Goal: Check status

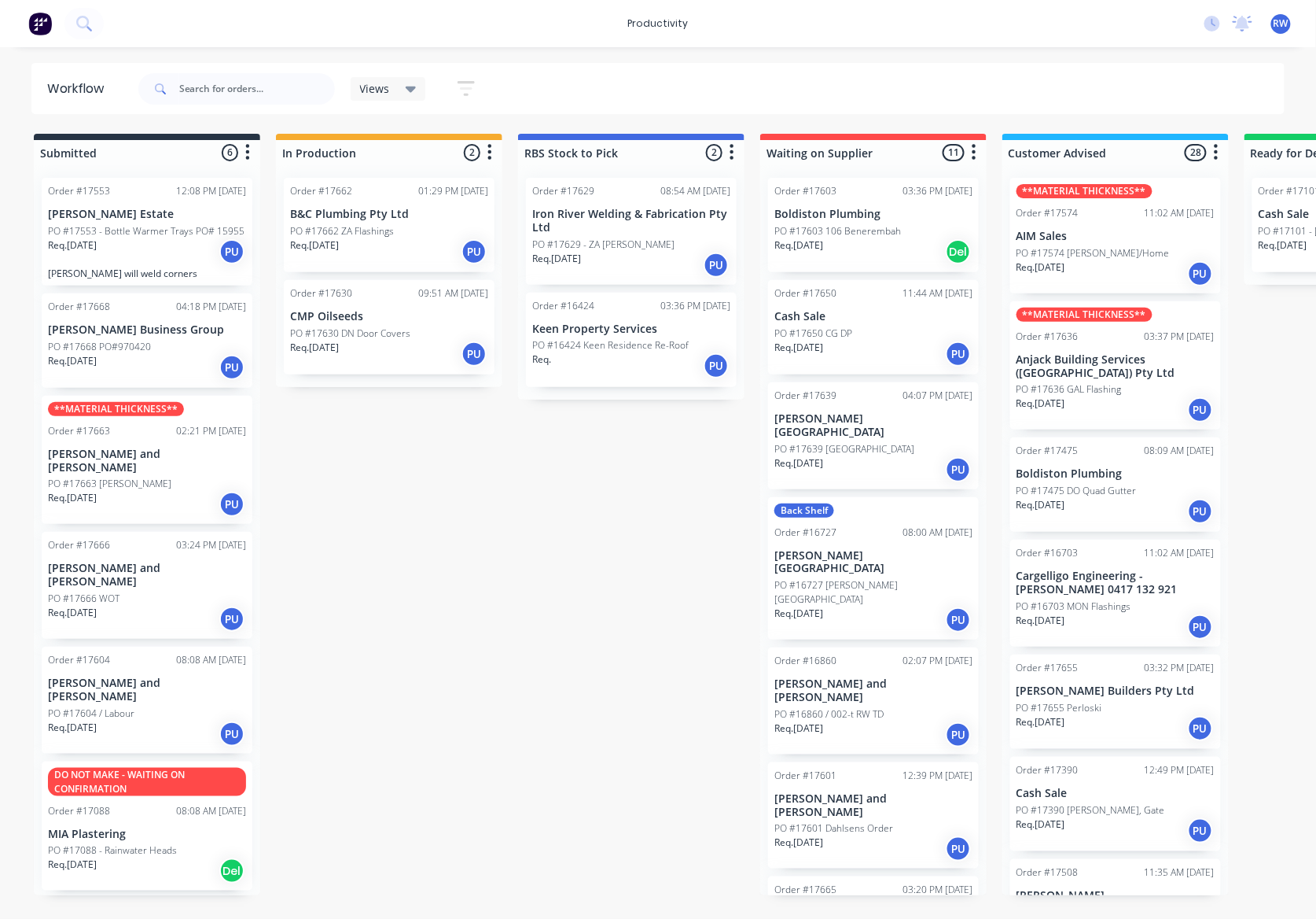
click at [162, 592] on div "PO #17666 WOT" at bounding box center [147, 599] width 198 height 14
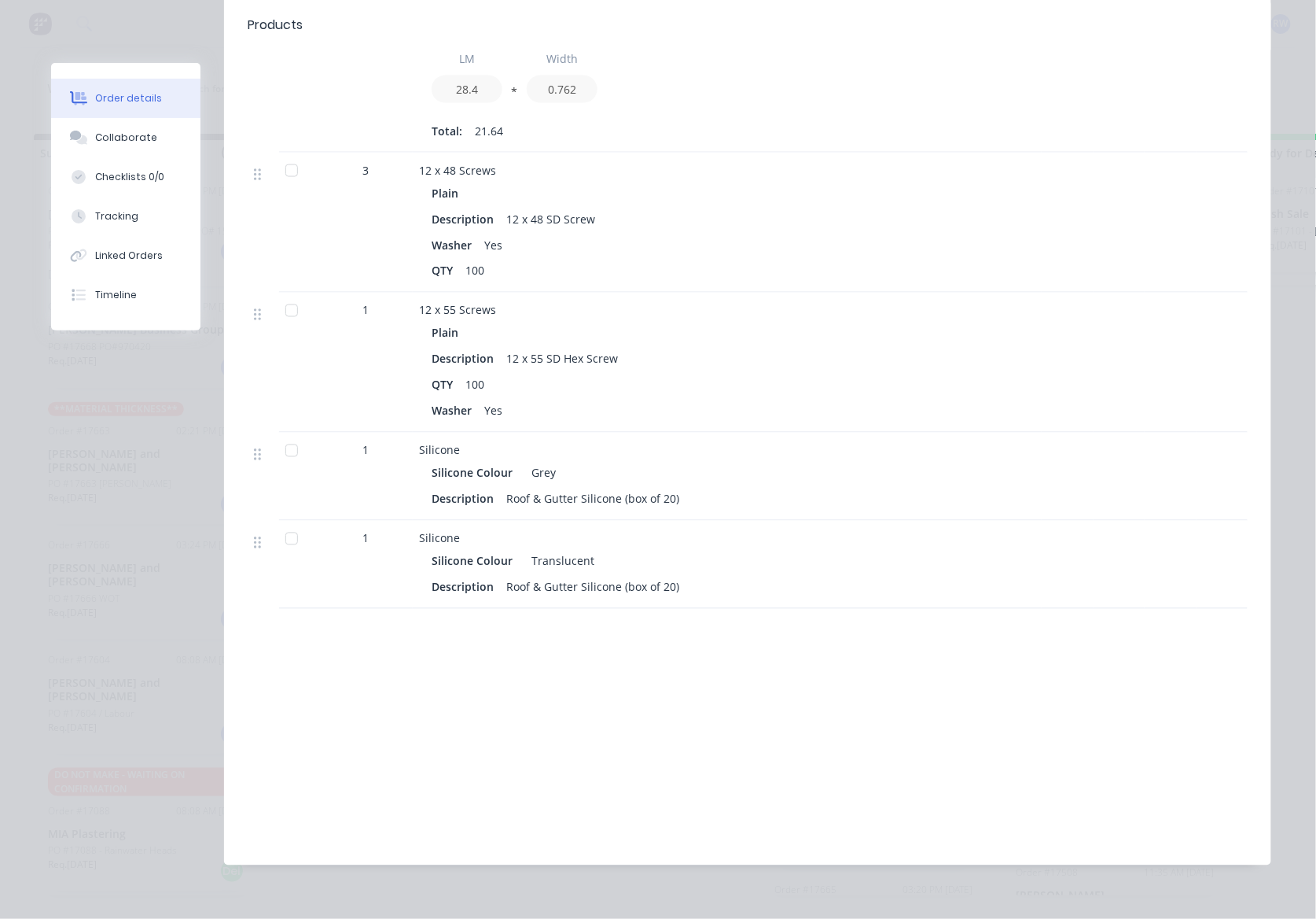
scroll to position [85, 0]
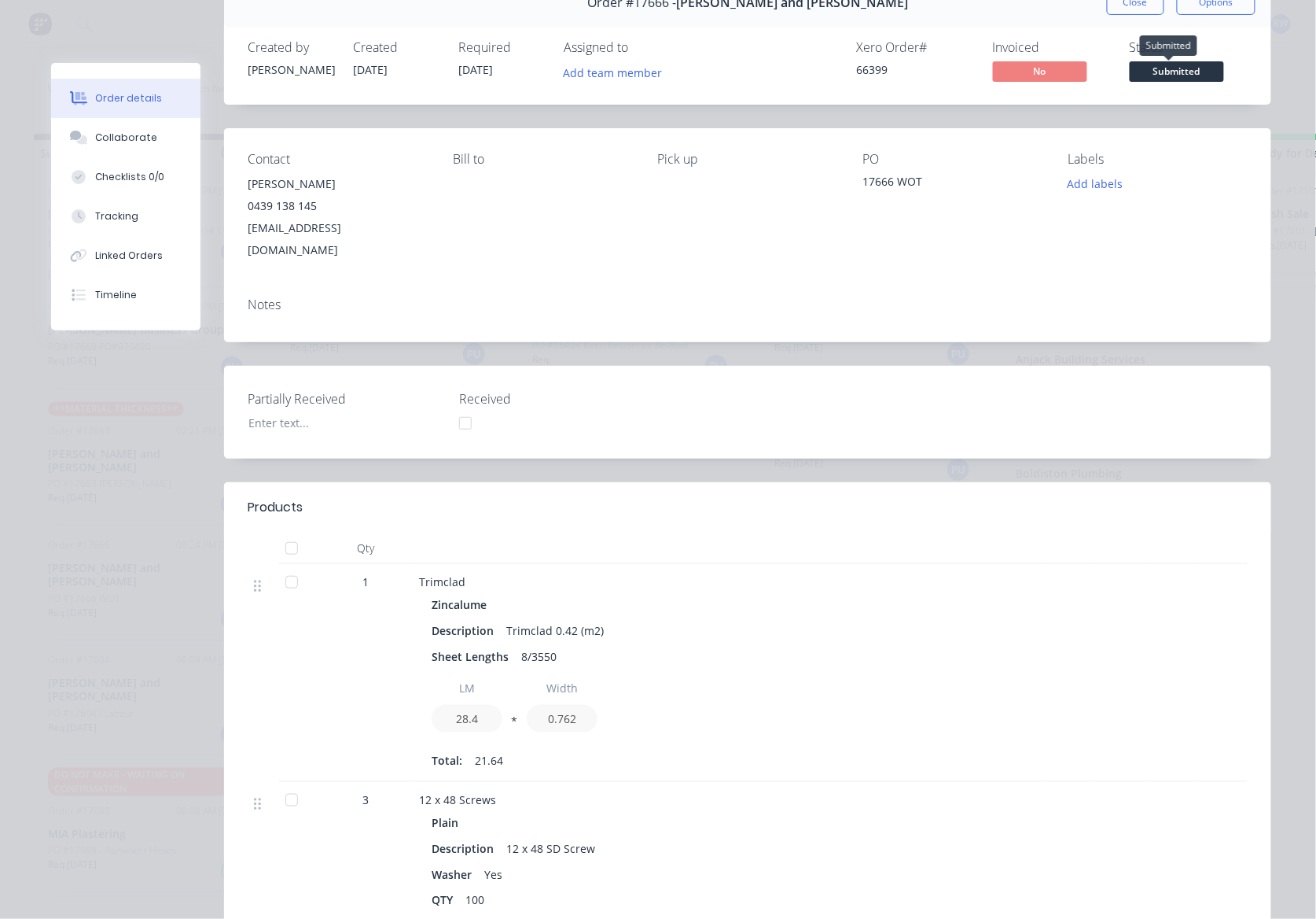
click at [1130, 75] on span "Submitted" at bounding box center [1177, 70] width 94 height 20
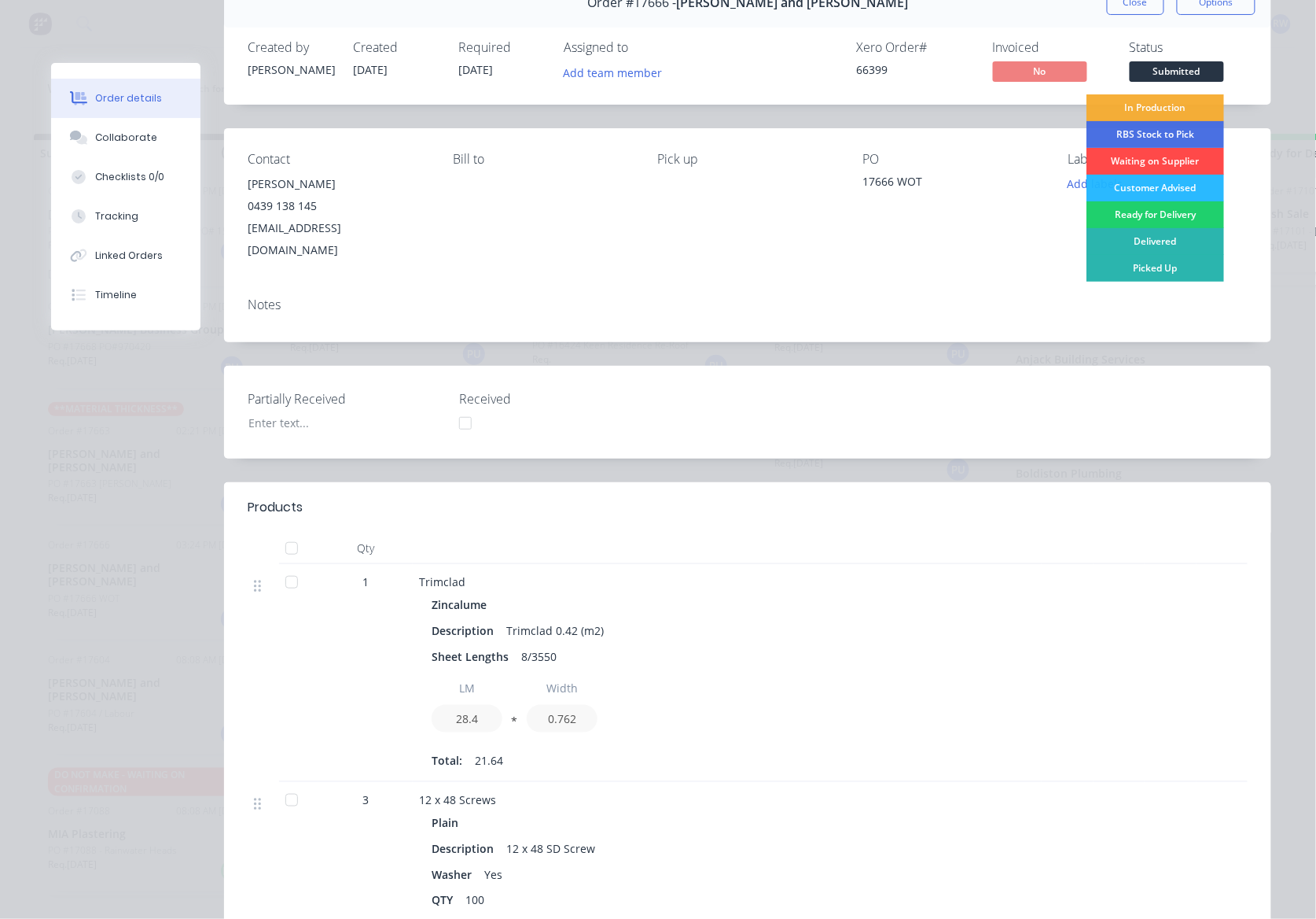
click at [1122, 161] on div "Waiting on Supplier" at bounding box center [1155, 161] width 138 height 26
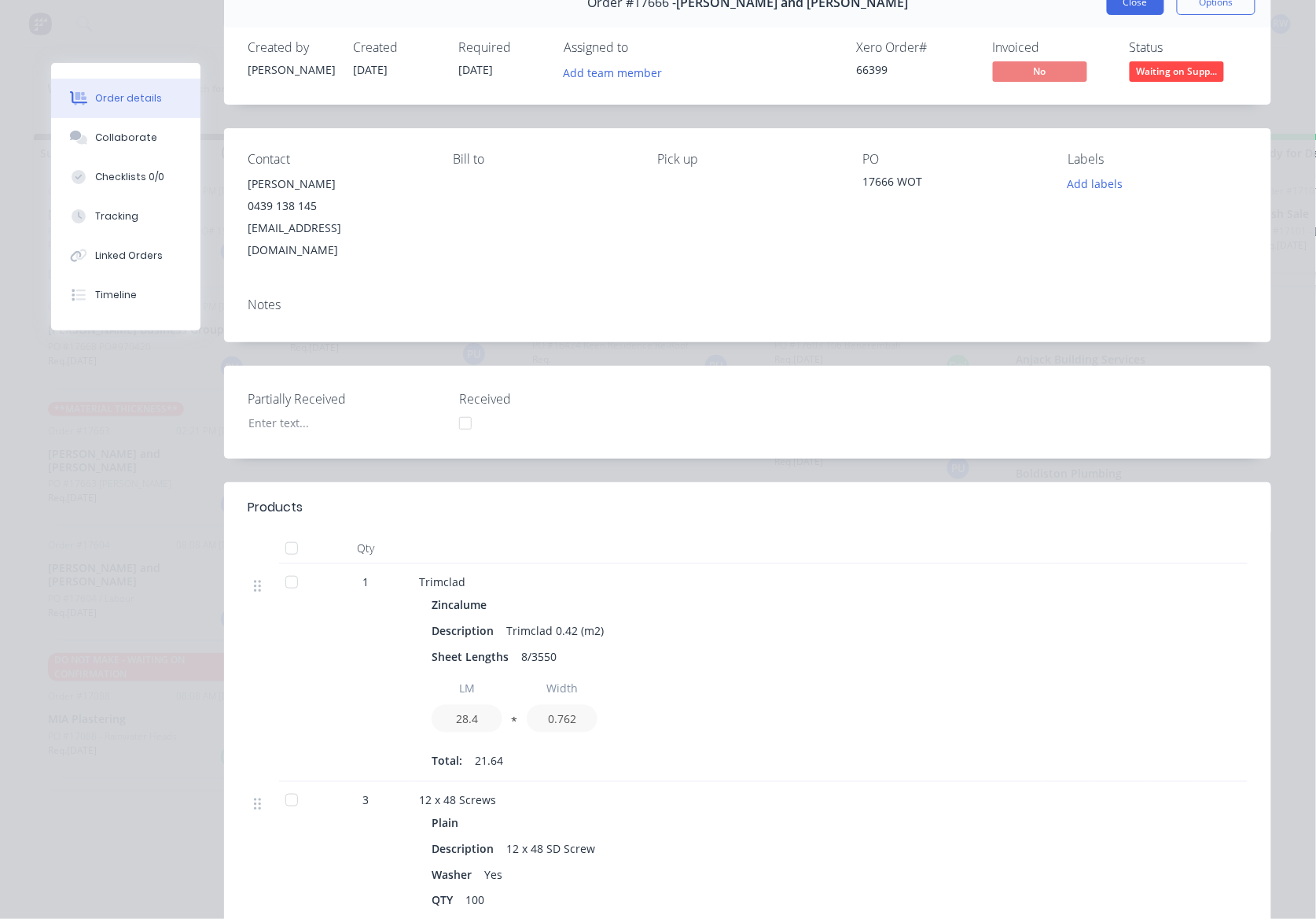
click at [1131, 14] on button "Close" at bounding box center [1136, 2] width 57 height 25
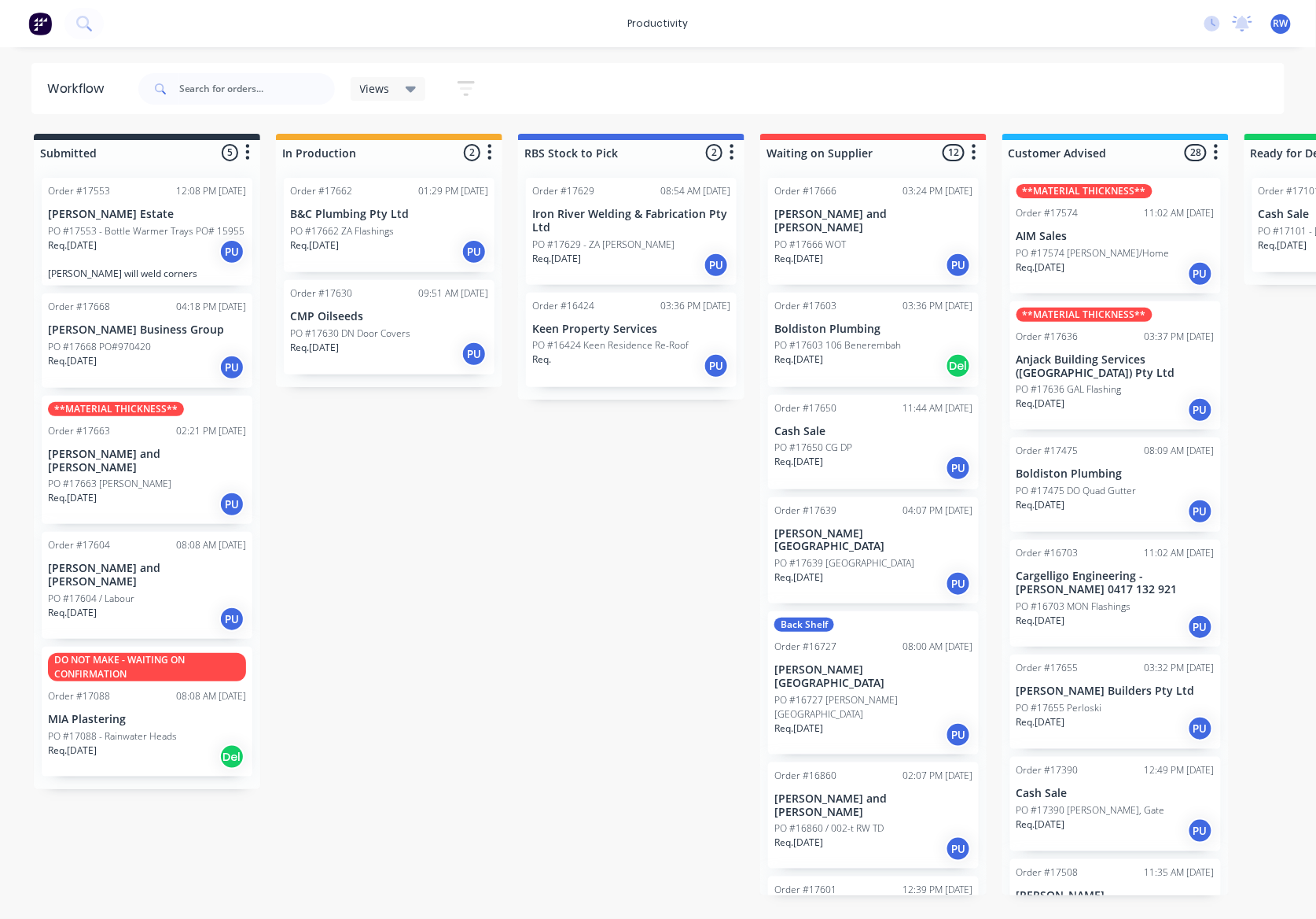
click at [80, 476] on p "PO #17663 [PERSON_NAME]" at bounding box center [109, 483] width 123 height 14
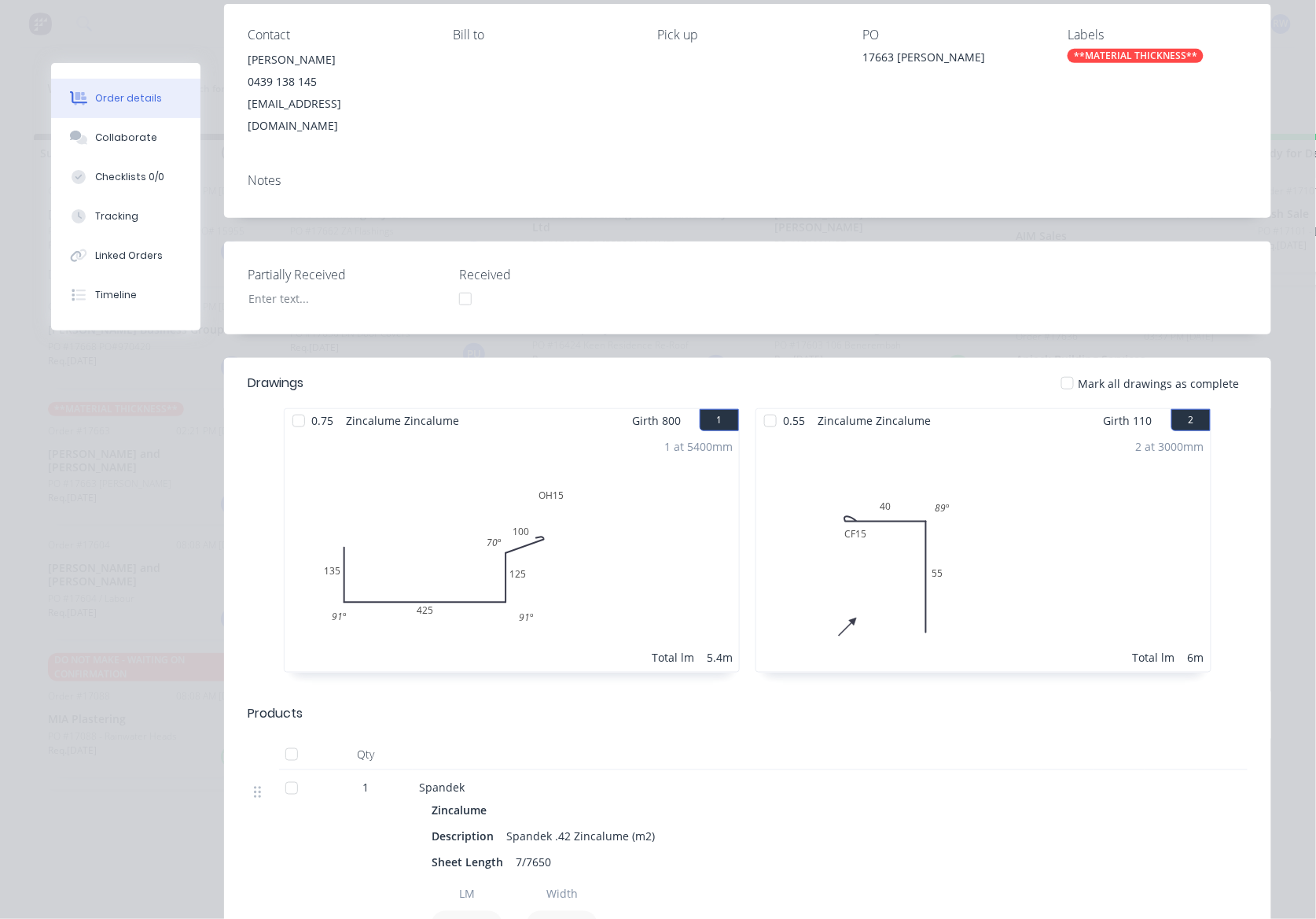
scroll to position [0, 0]
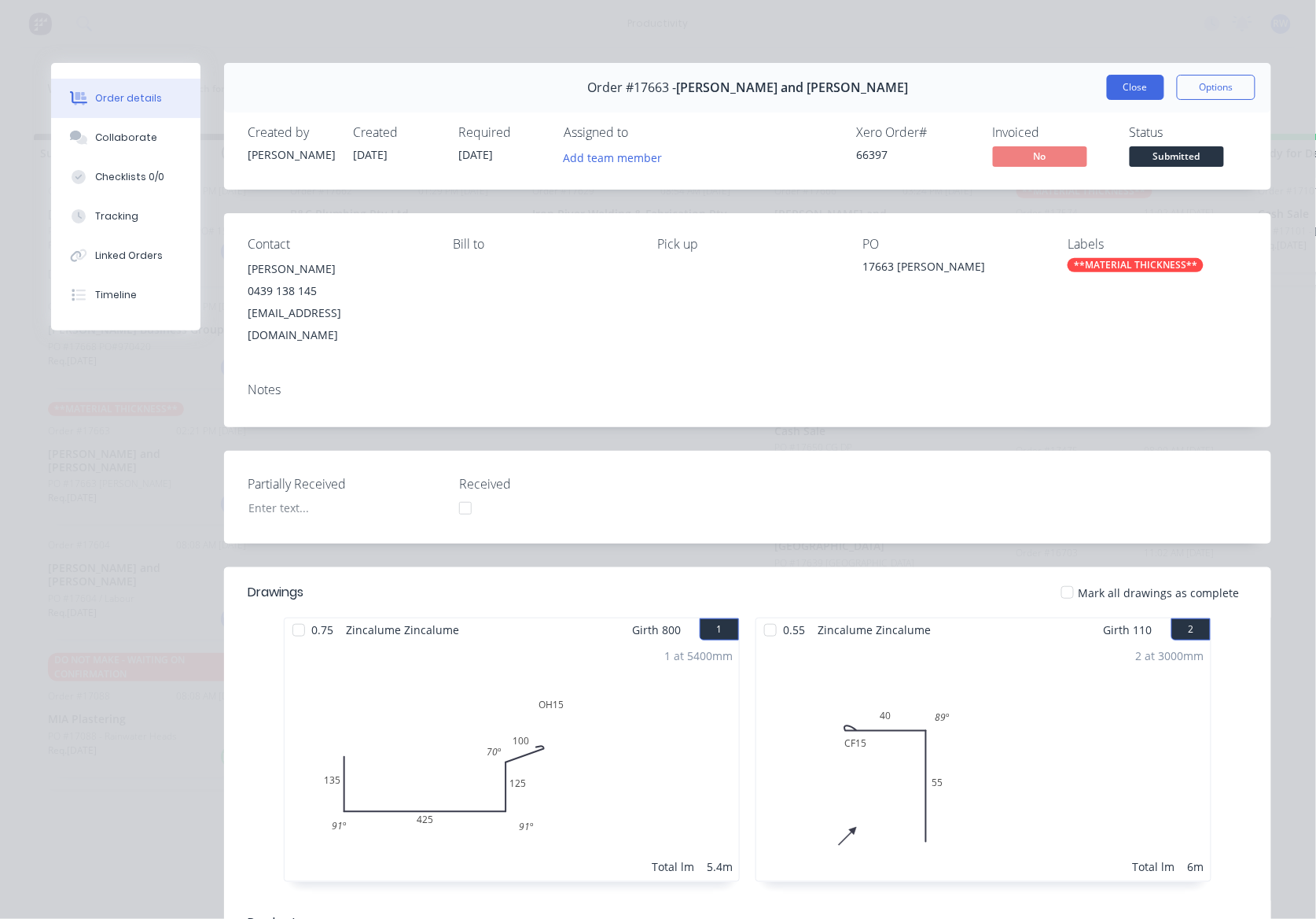
click at [1126, 84] on button "Close" at bounding box center [1136, 87] width 57 height 25
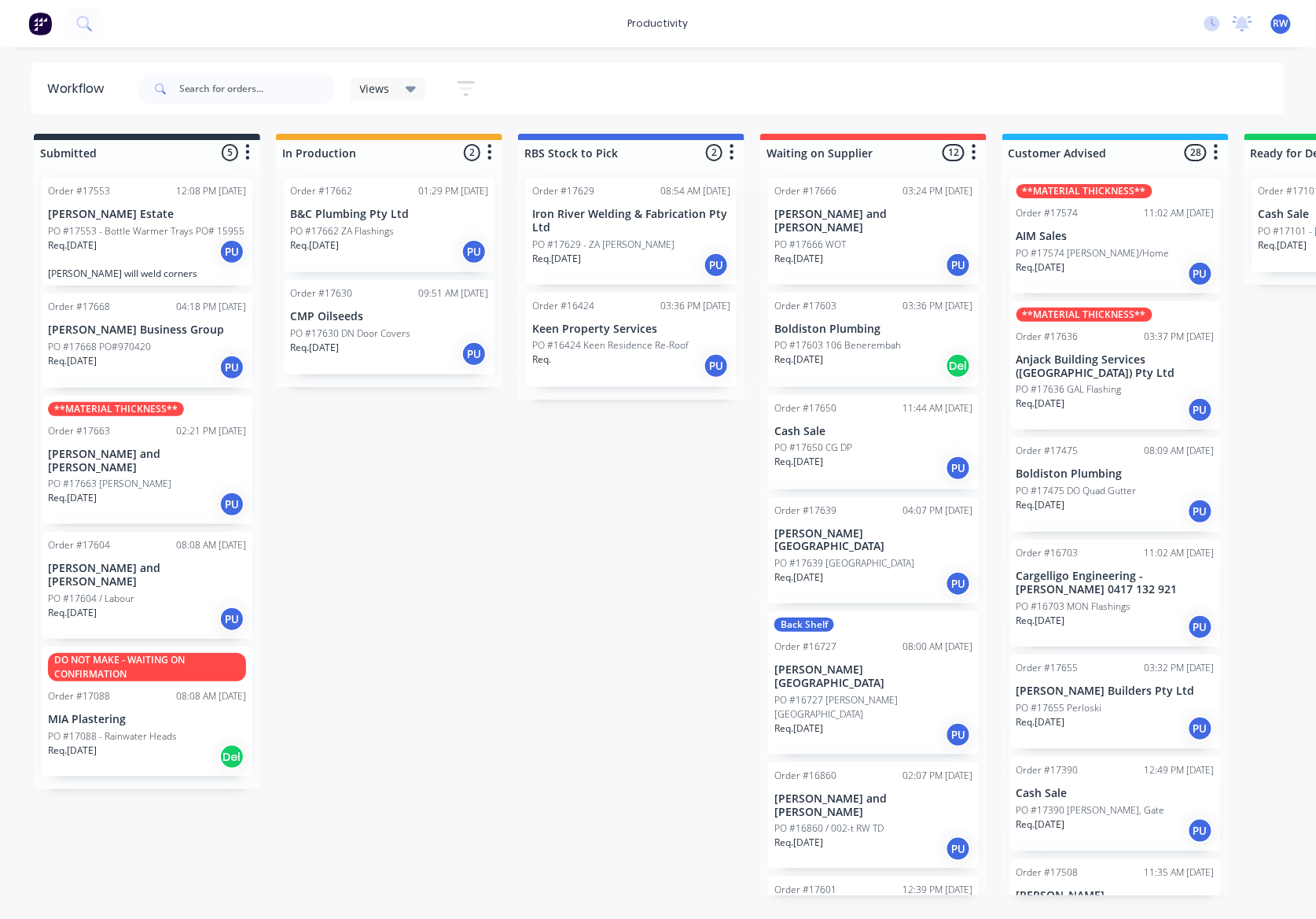
click at [97, 360] on p "Req. [DATE]" at bounding box center [72, 361] width 49 height 14
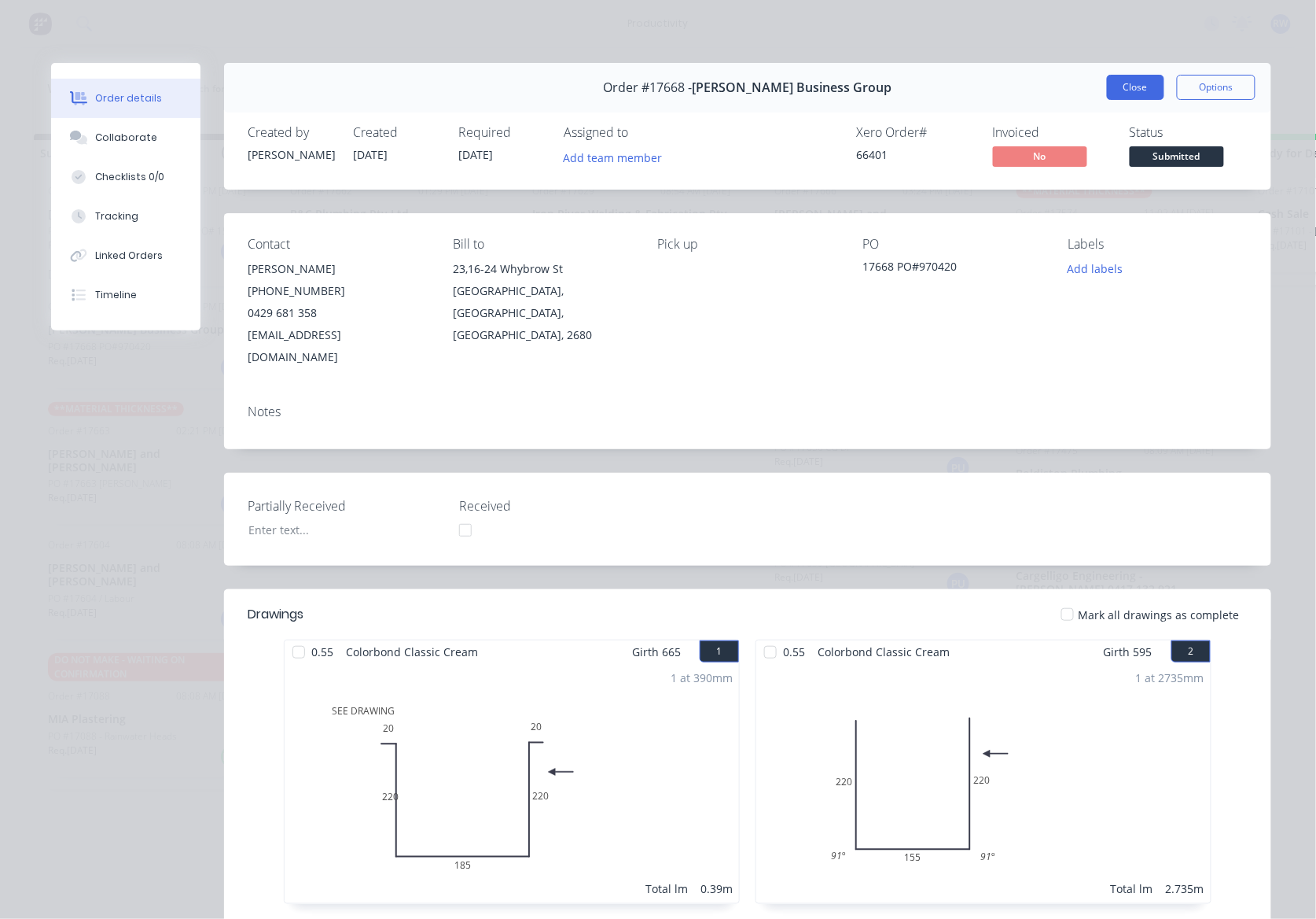
click at [1122, 89] on button "Close" at bounding box center [1136, 87] width 57 height 25
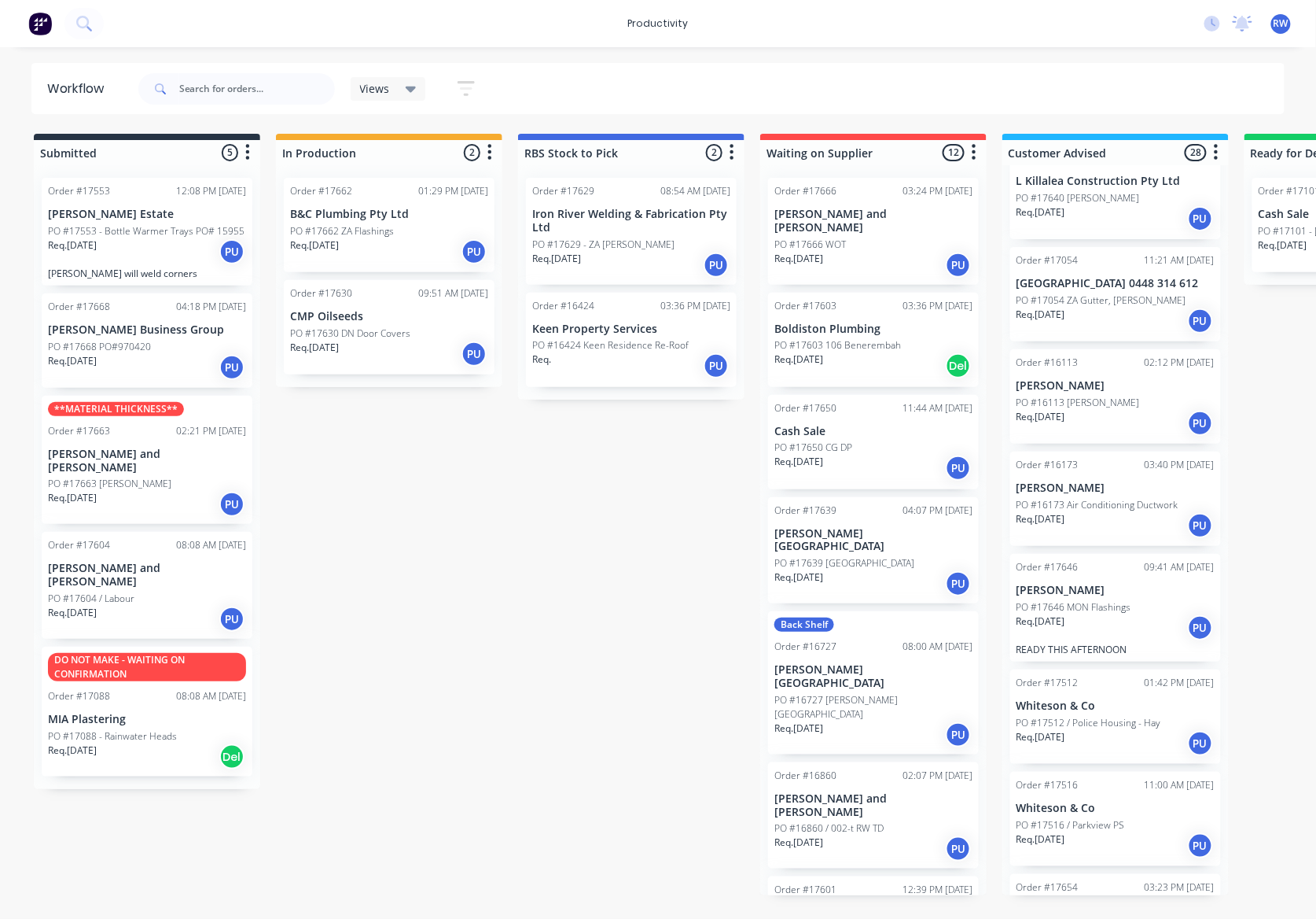
scroll to position [1993, 0]
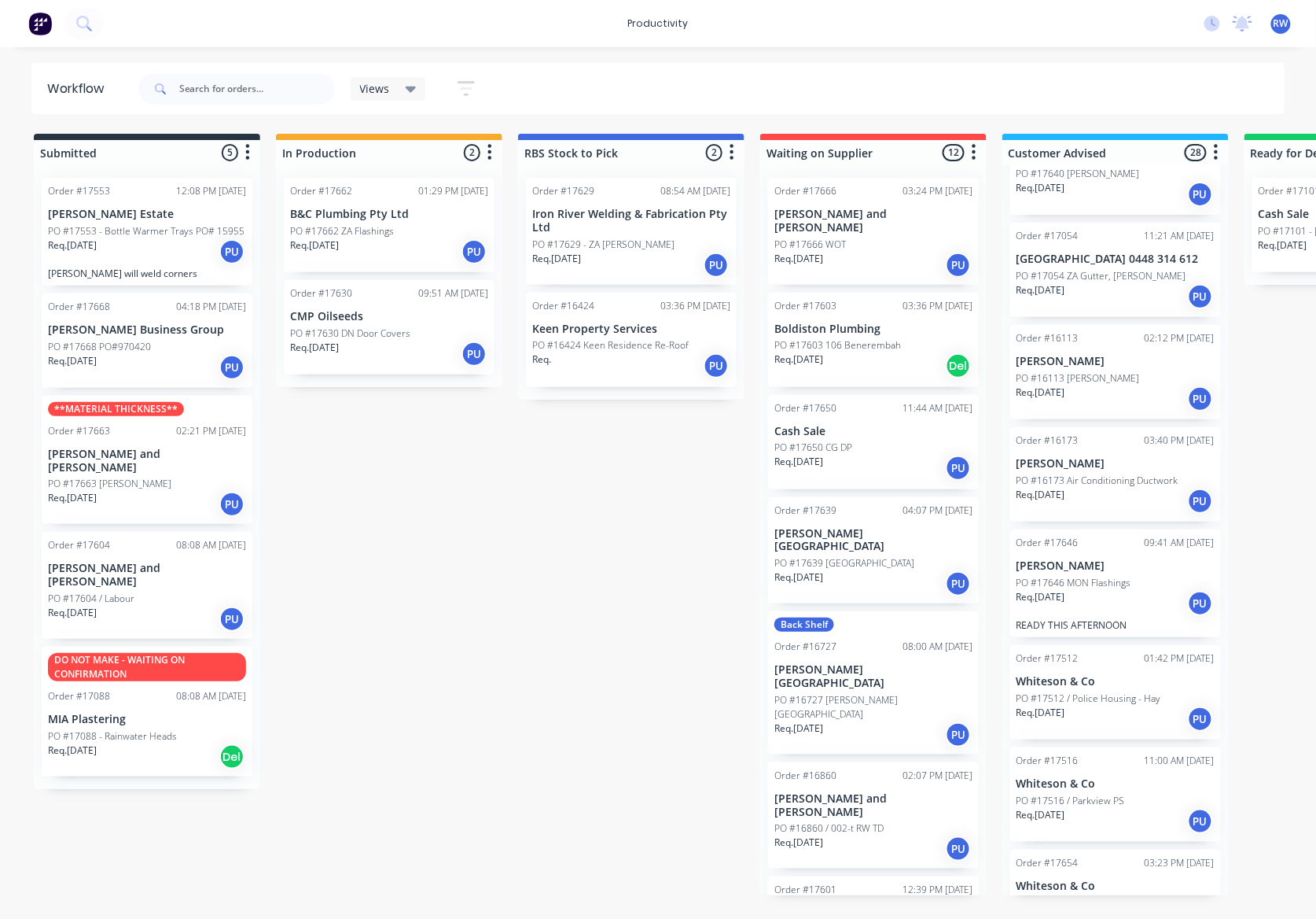
click at [1106, 706] on div "Req. [DATE] PU" at bounding box center [1115, 719] width 198 height 26
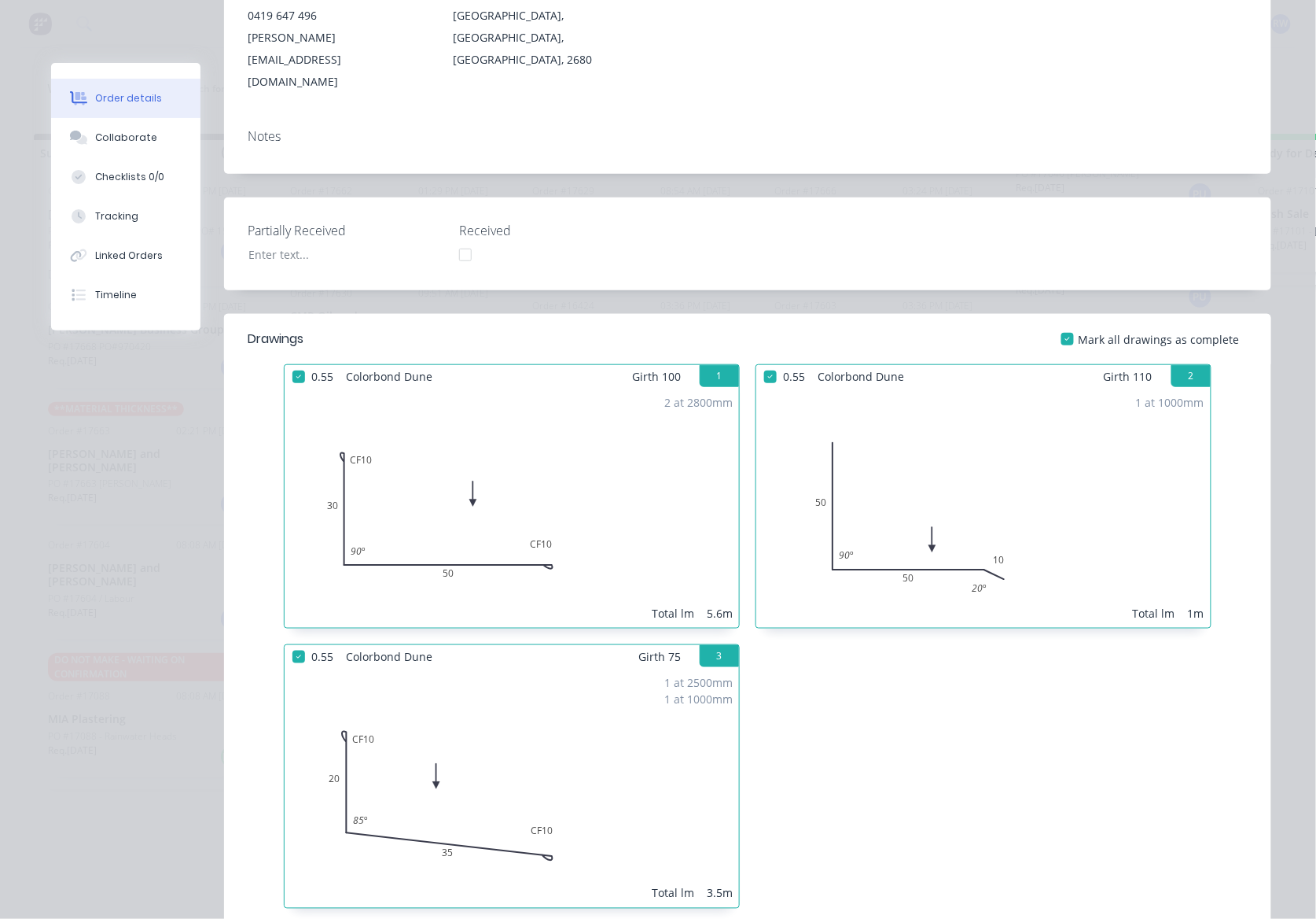
scroll to position [0, 0]
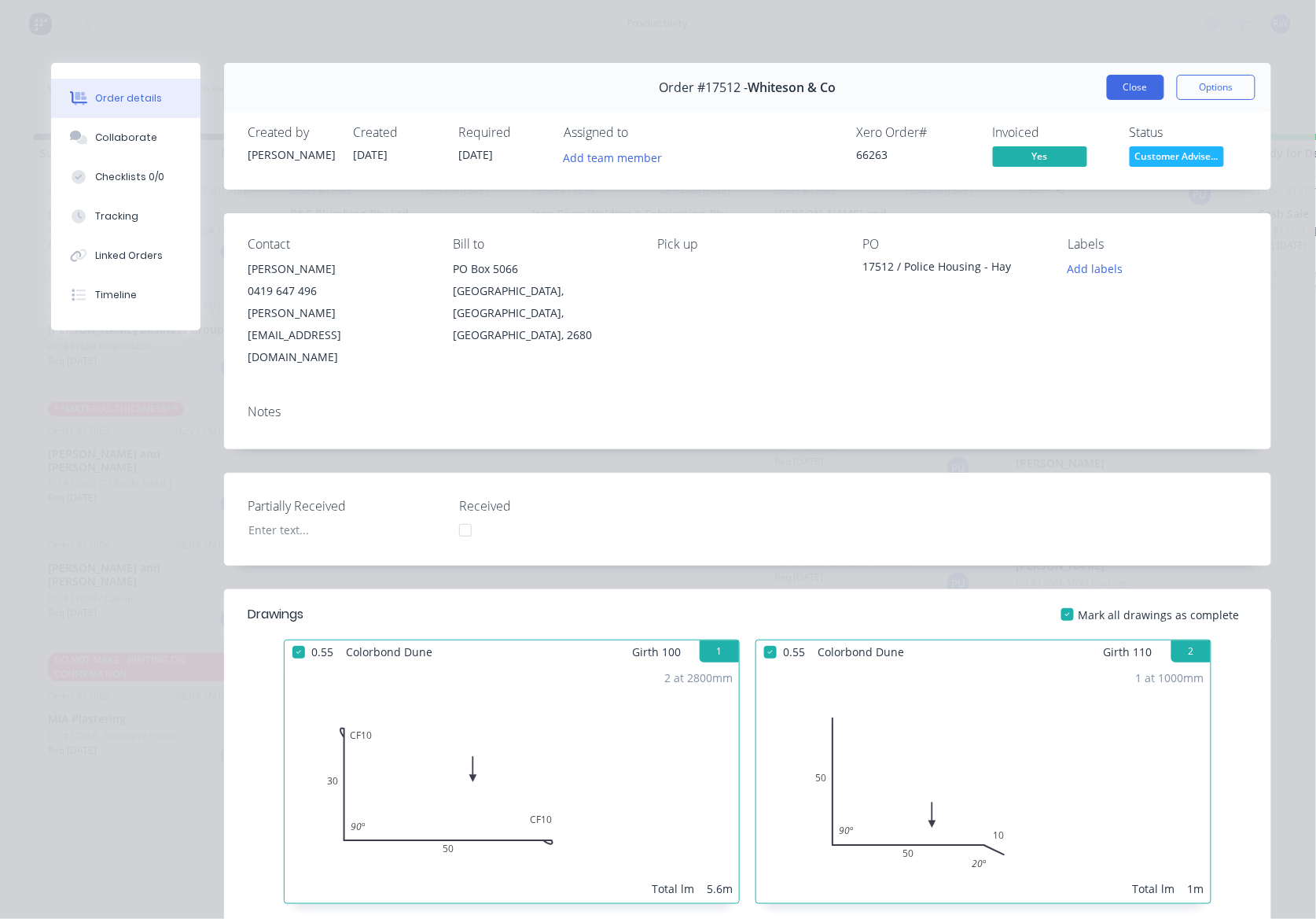
click at [1118, 85] on button "Close" at bounding box center [1136, 87] width 57 height 25
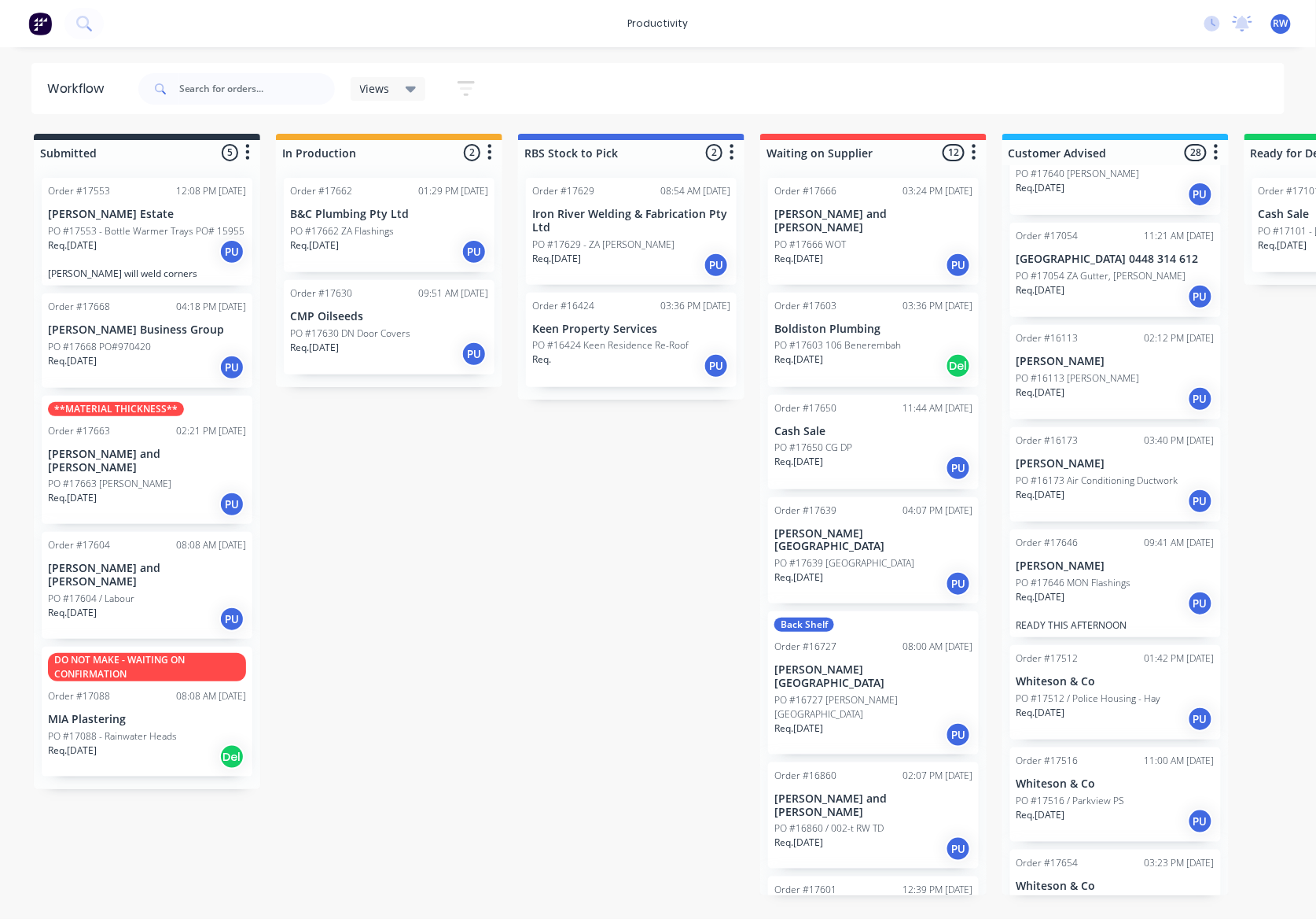
scroll to position [2269, 0]
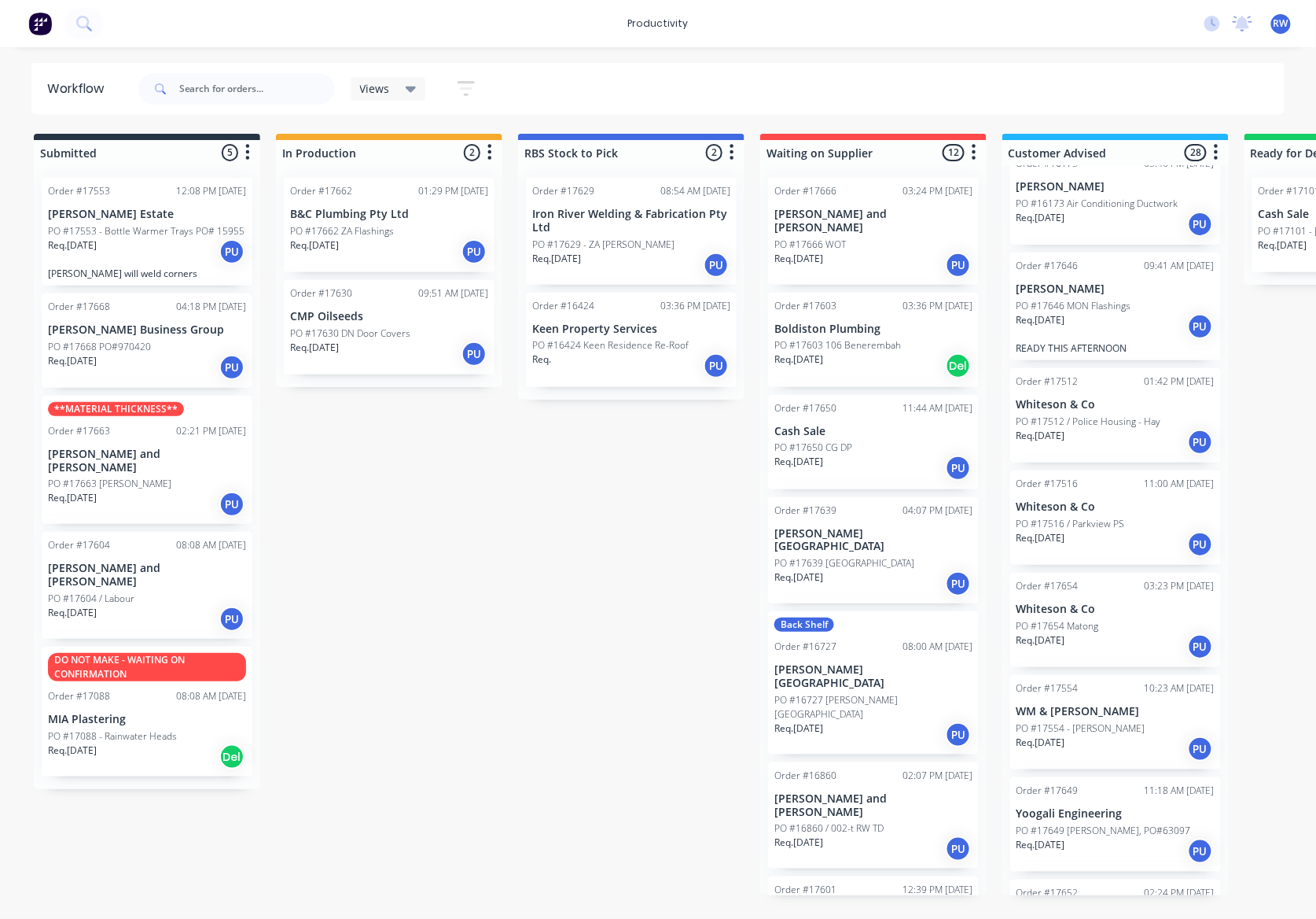
click at [1073, 633] on div "Req. [DATE] PU" at bounding box center [1115, 646] width 198 height 26
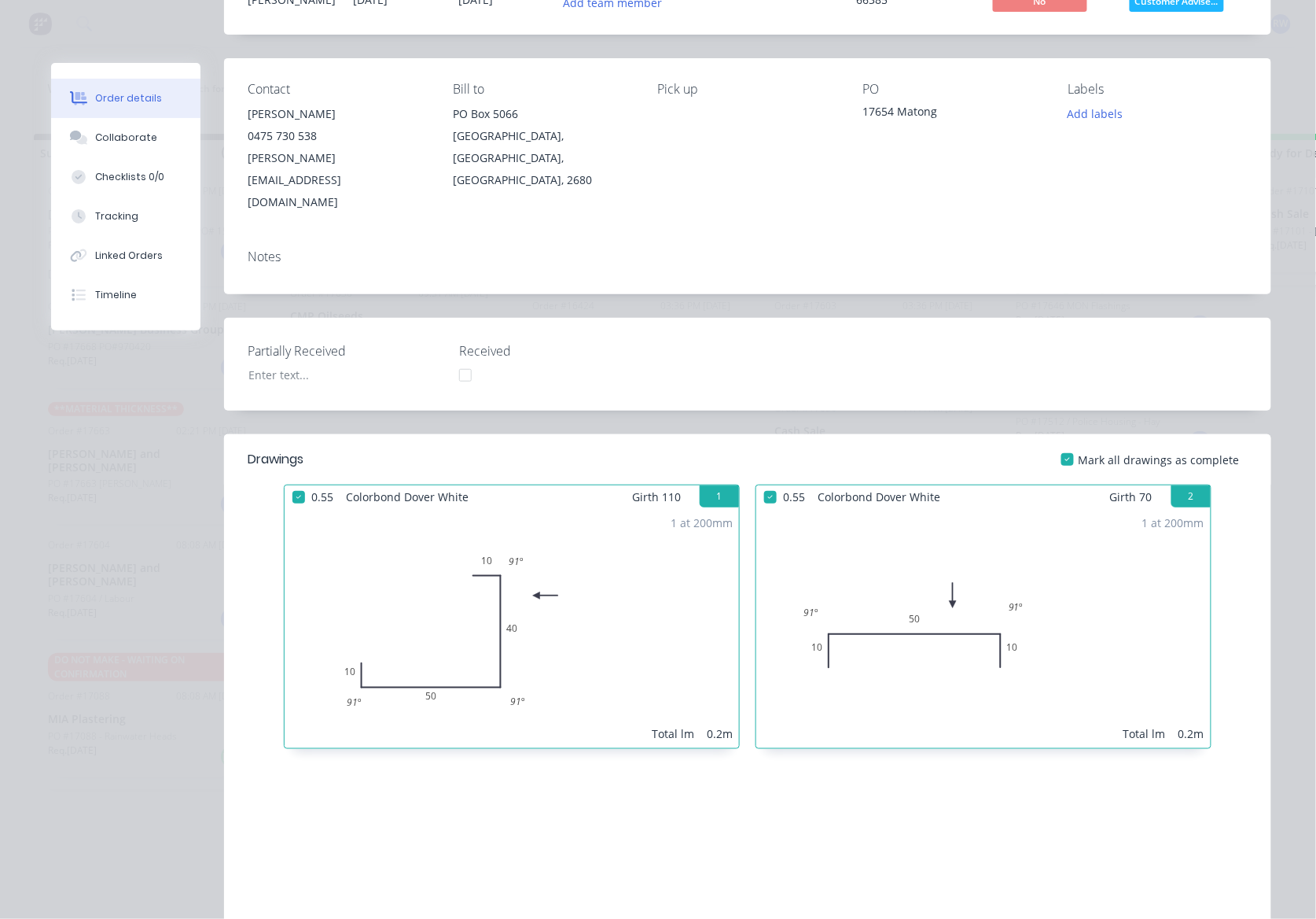
scroll to position [0, 0]
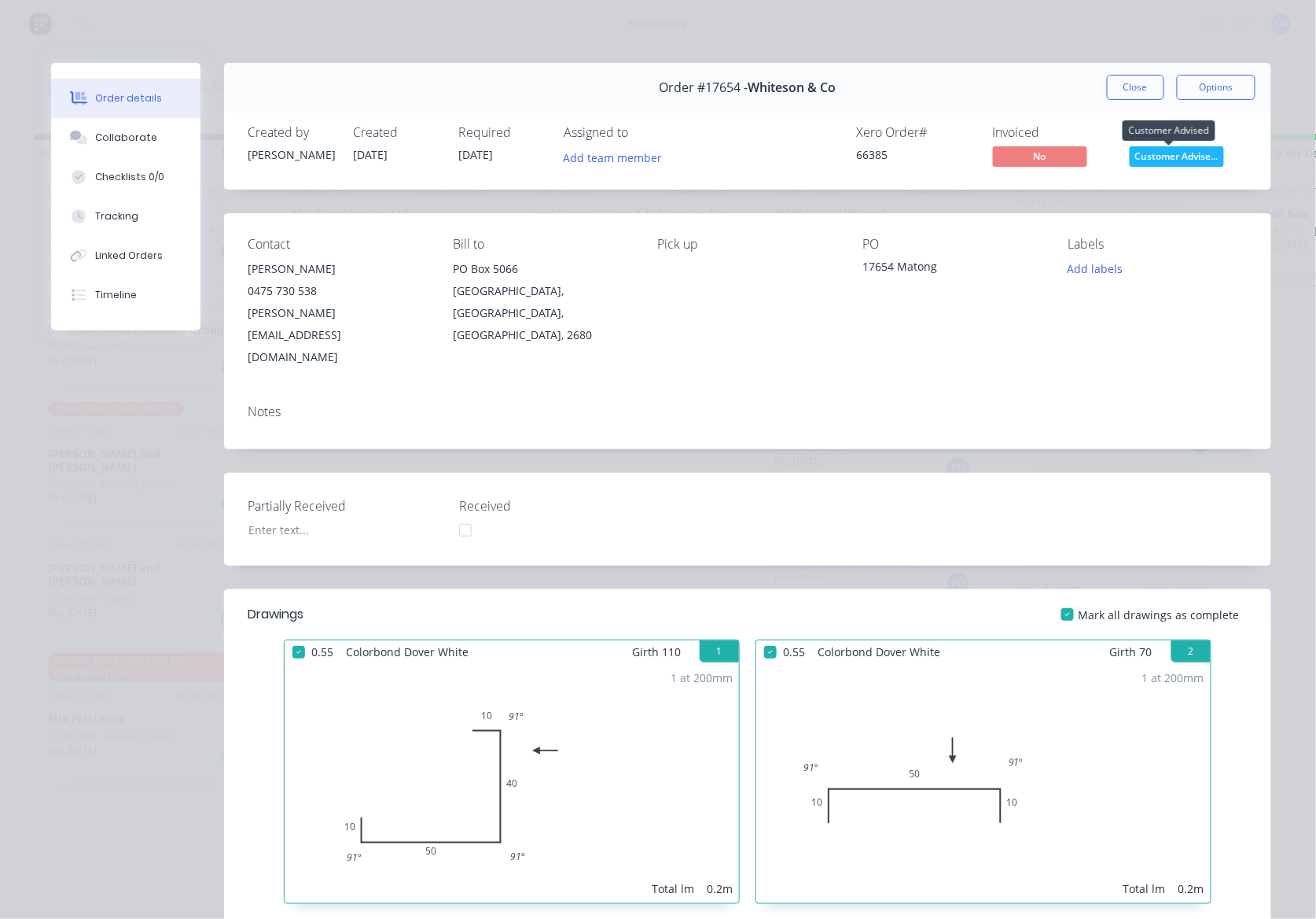
click at [1164, 152] on span "Customer Advise..." at bounding box center [1177, 156] width 94 height 20
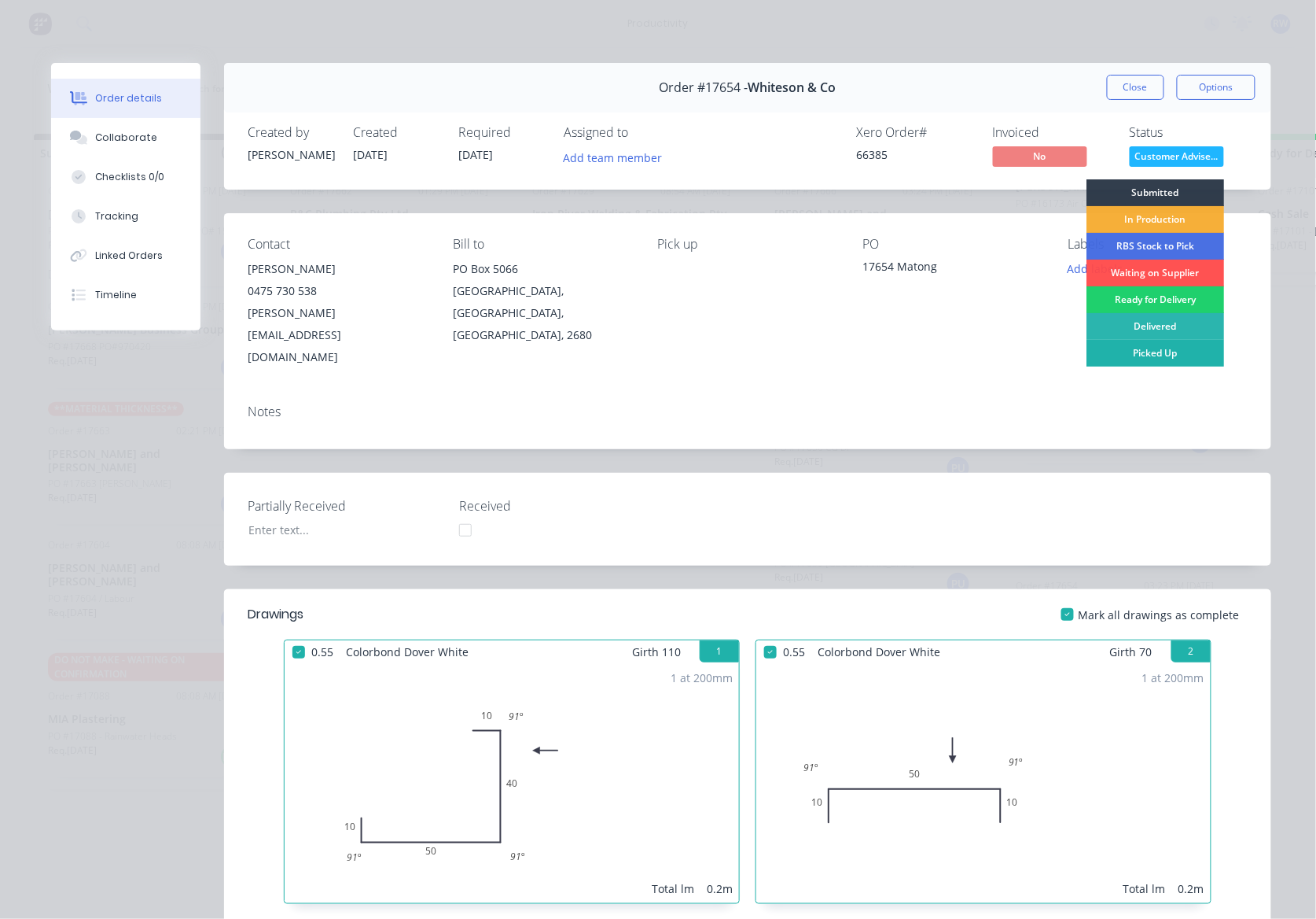
click at [1157, 346] on div "Picked Up" at bounding box center [1155, 353] width 138 height 26
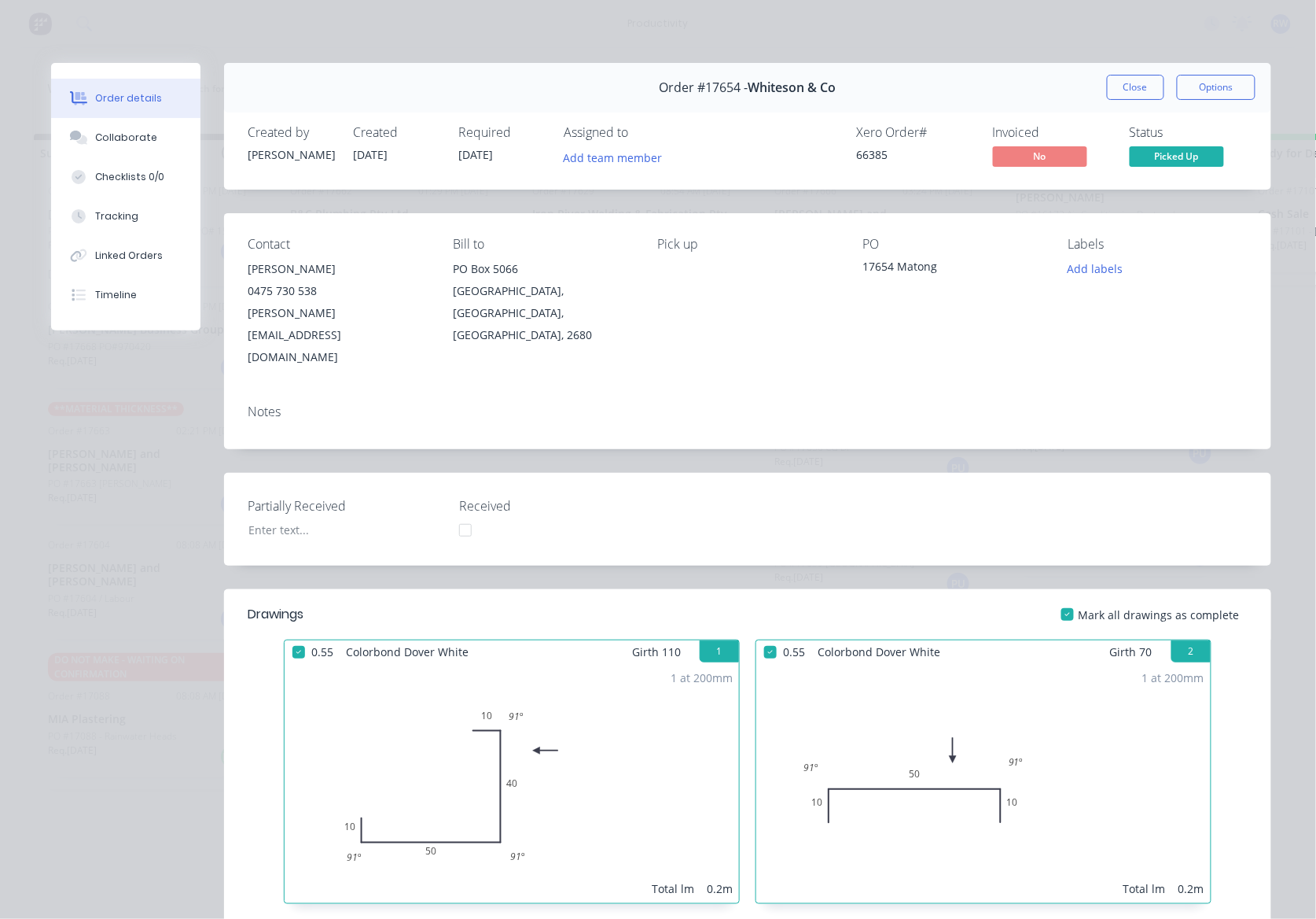
scroll to position [2168, 0]
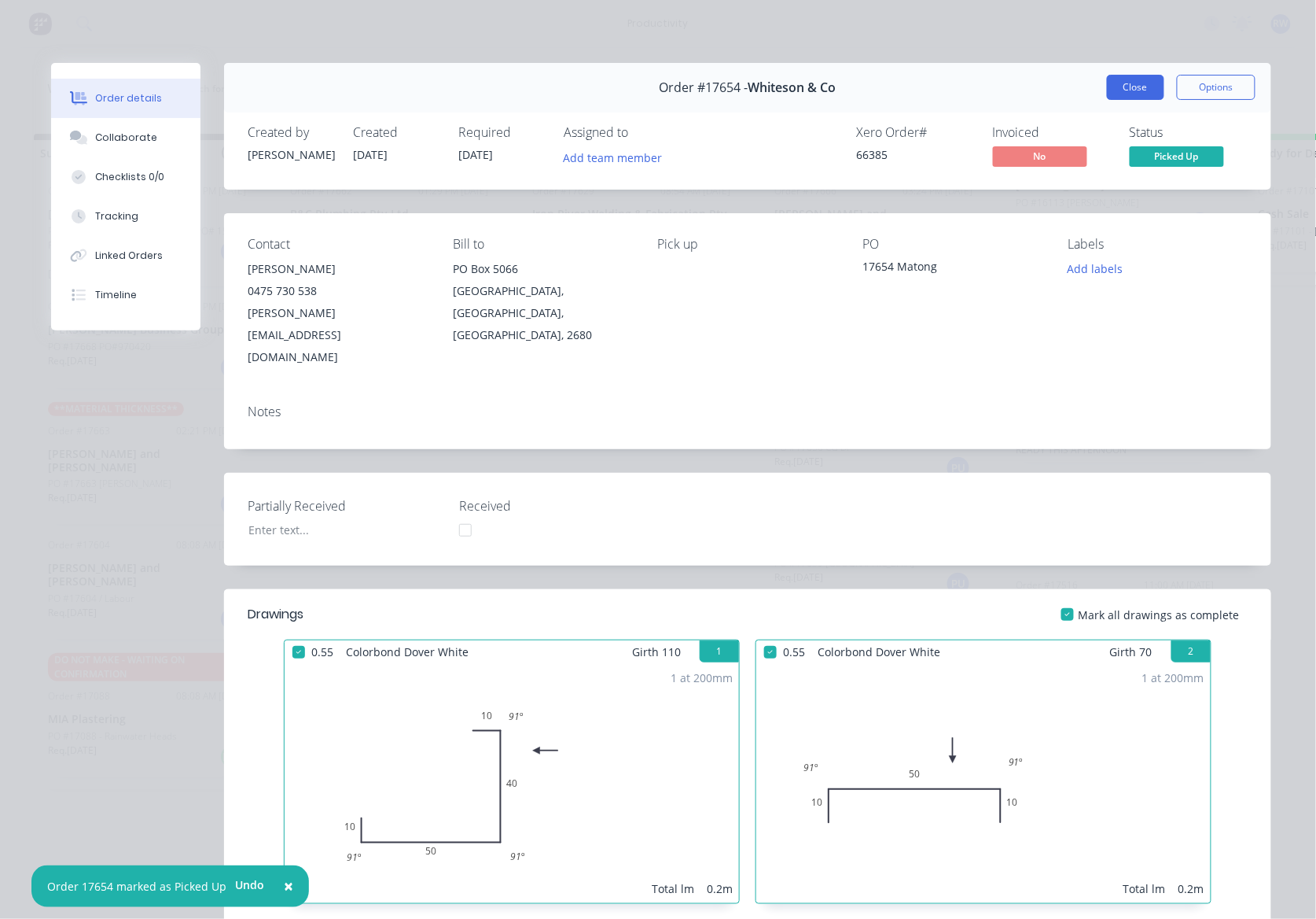
click at [1137, 91] on button "Close" at bounding box center [1136, 87] width 57 height 25
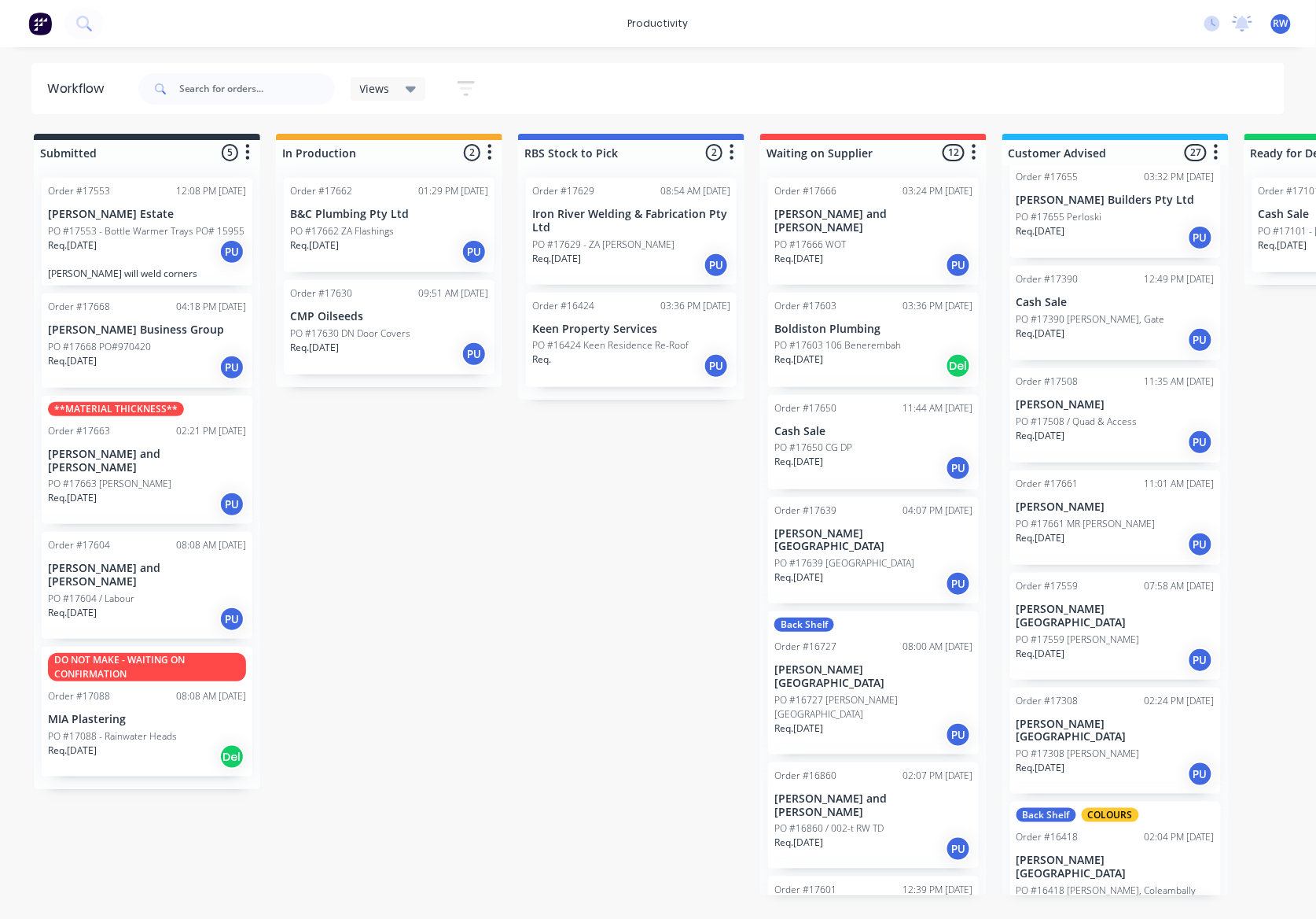
scroll to position [490, 0]
click at [1108, 529] on p "PO #17661 MR [PERSON_NAME]" at bounding box center [1086, 525] width 139 height 14
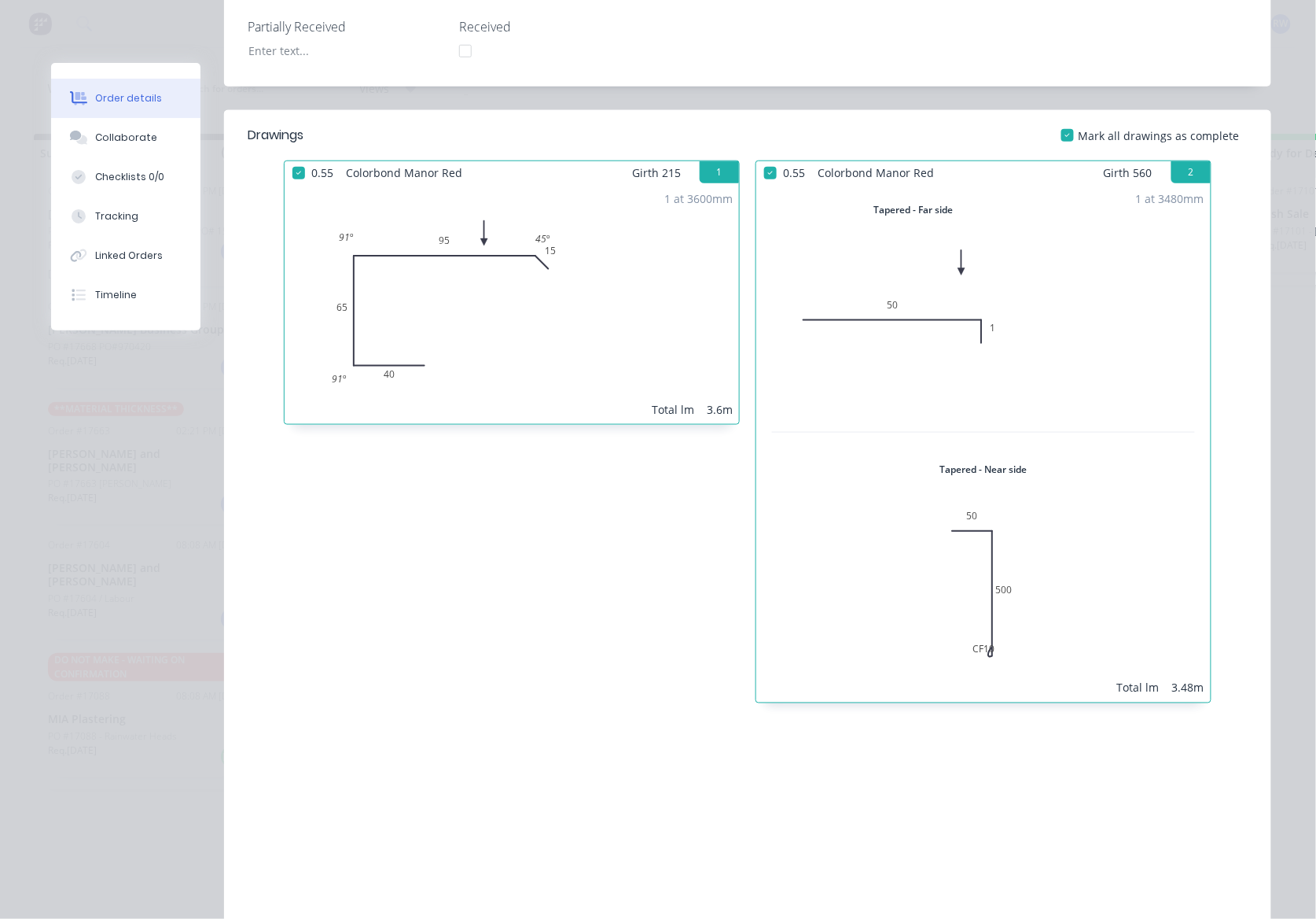
scroll to position [0, 0]
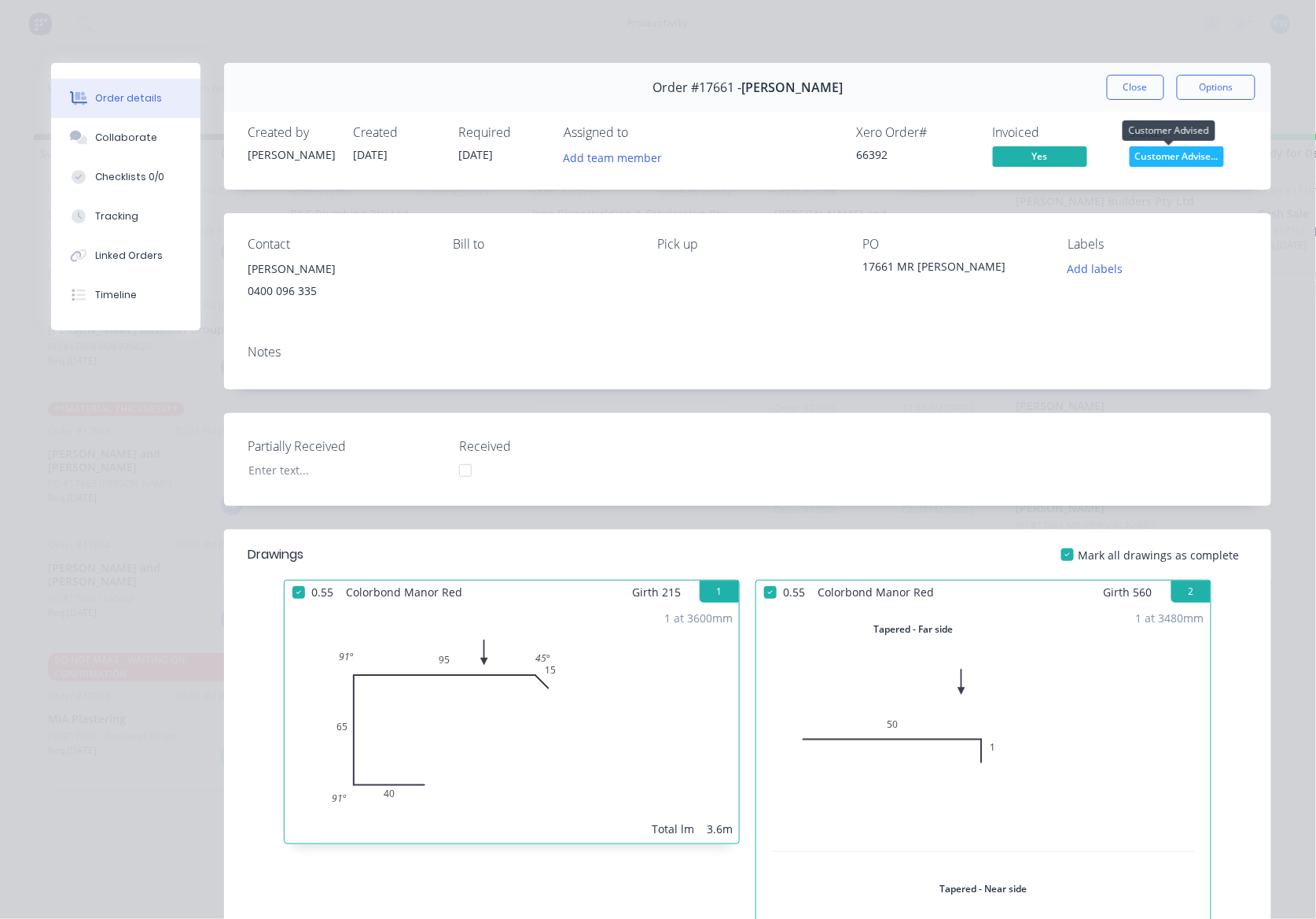
click at [1130, 162] on span "Customer Advise..." at bounding box center [1177, 156] width 94 height 20
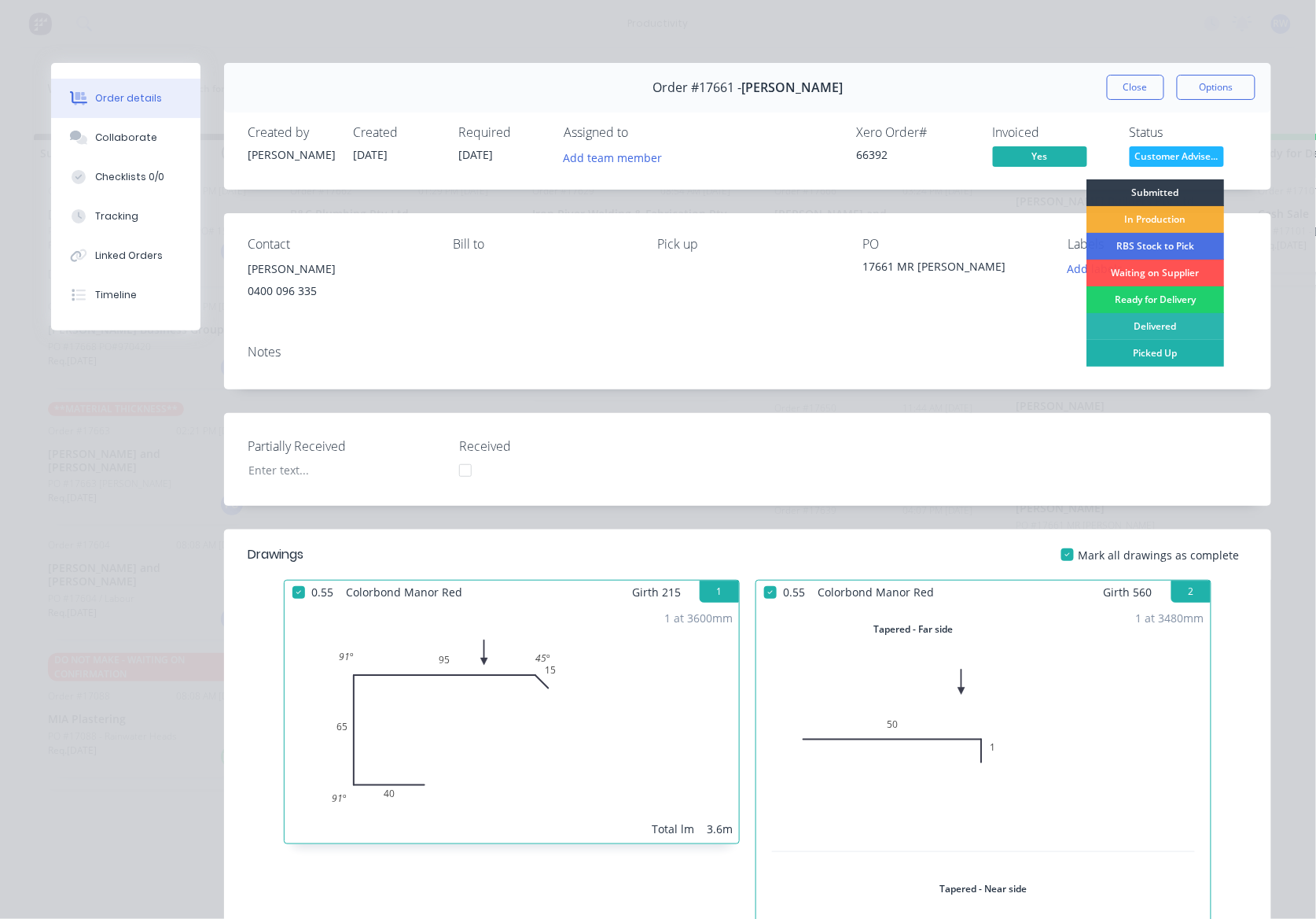
click at [1153, 350] on div "Picked Up" at bounding box center [1155, 353] width 138 height 26
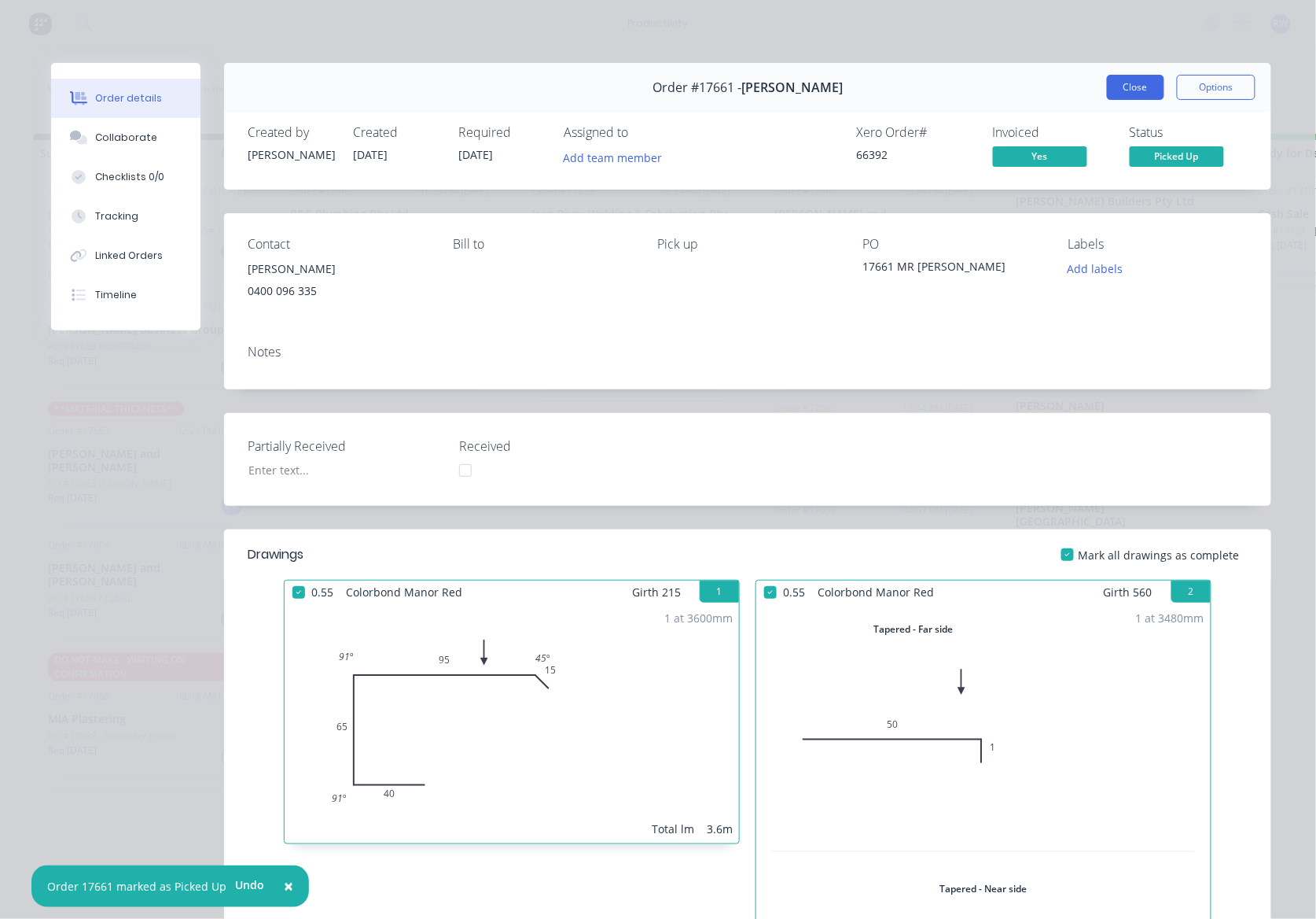
click at [1126, 92] on button "Close" at bounding box center [1136, 87] width 57 height 25
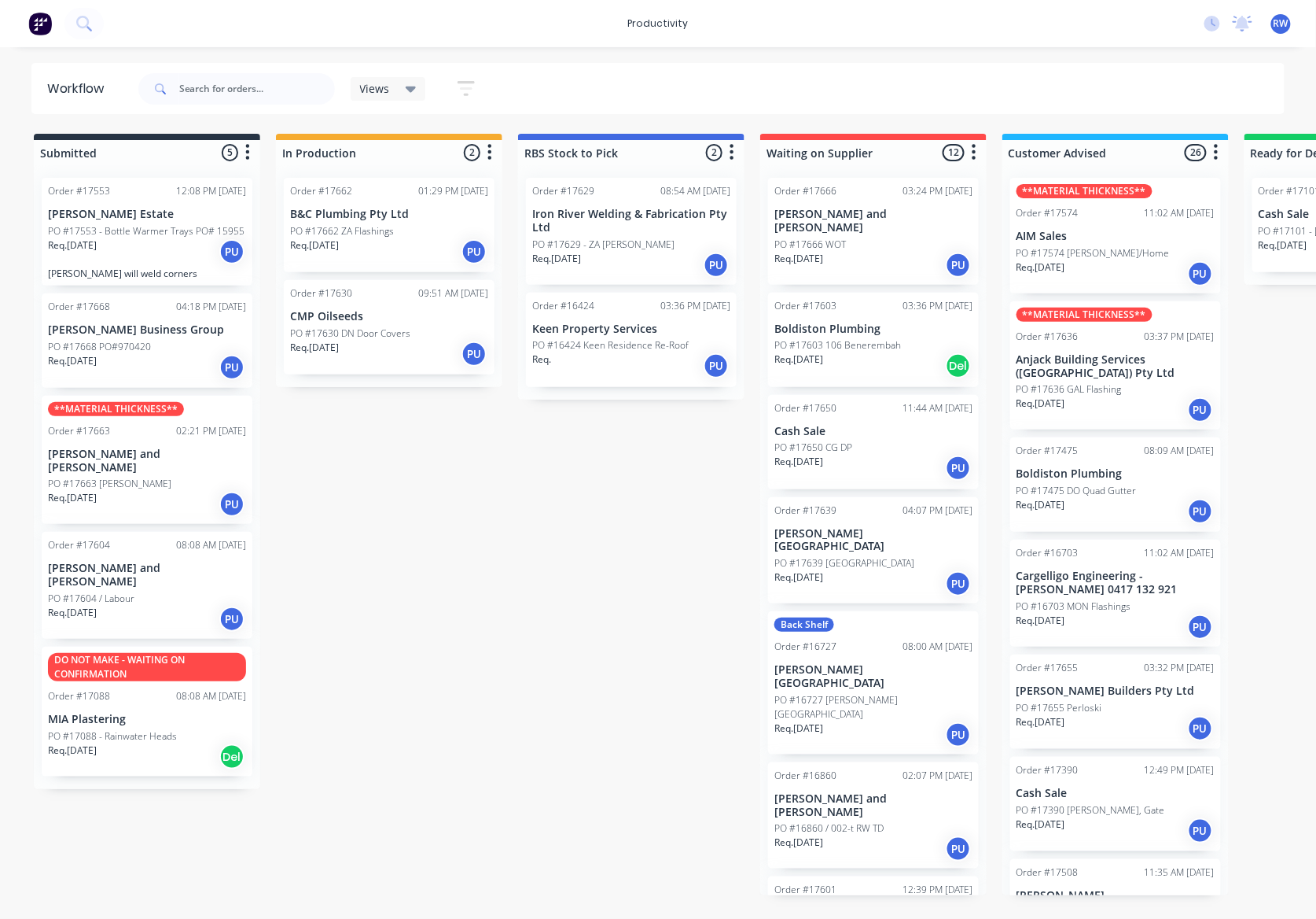
click at [1112, 388] on p "PO #17636 GAL Flashing" at bounding box center [1069, 389] width 105 height 14
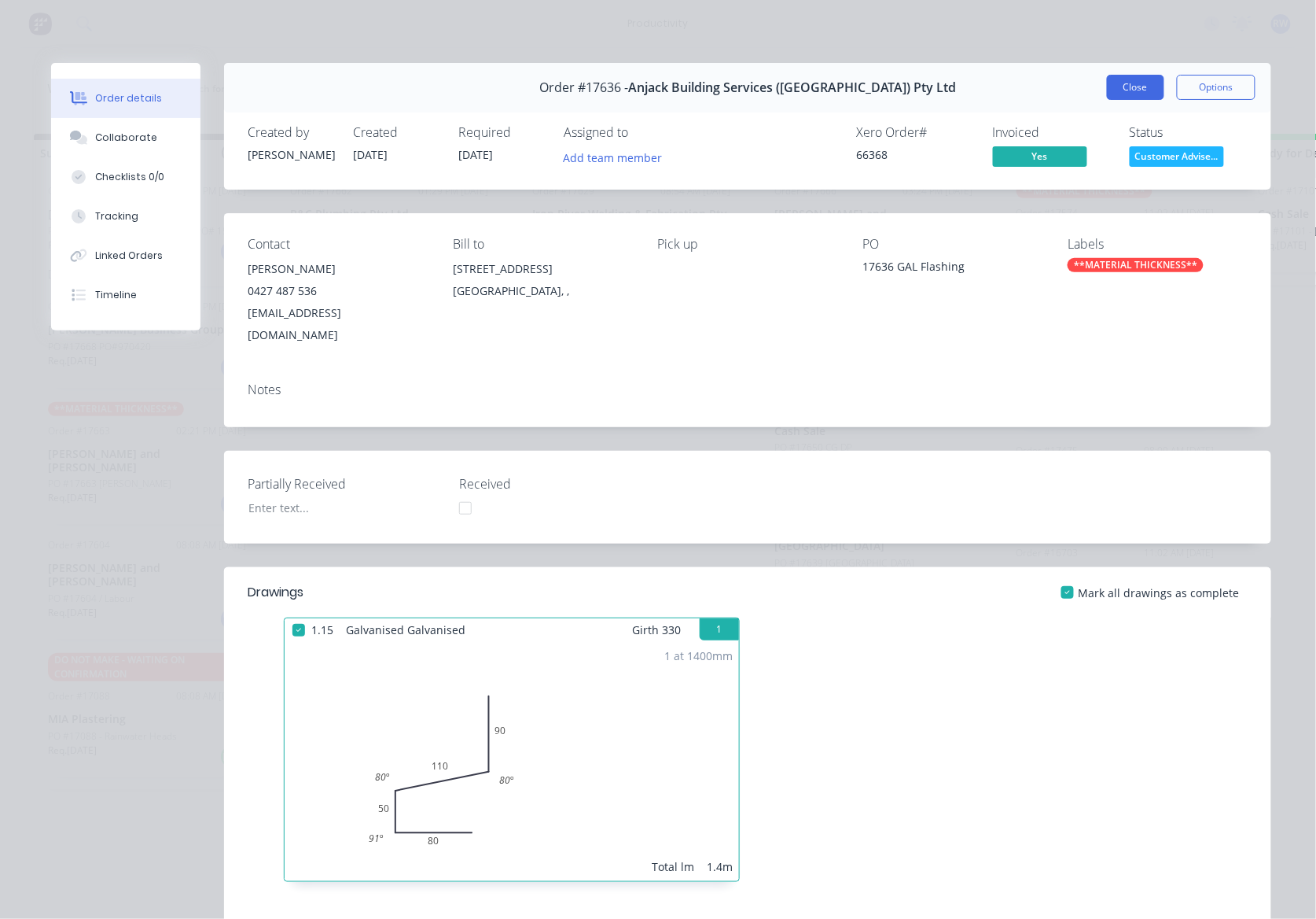
click at [1121, 92] on button "Close" at bounding box center [1136, 87] width 57 height 25
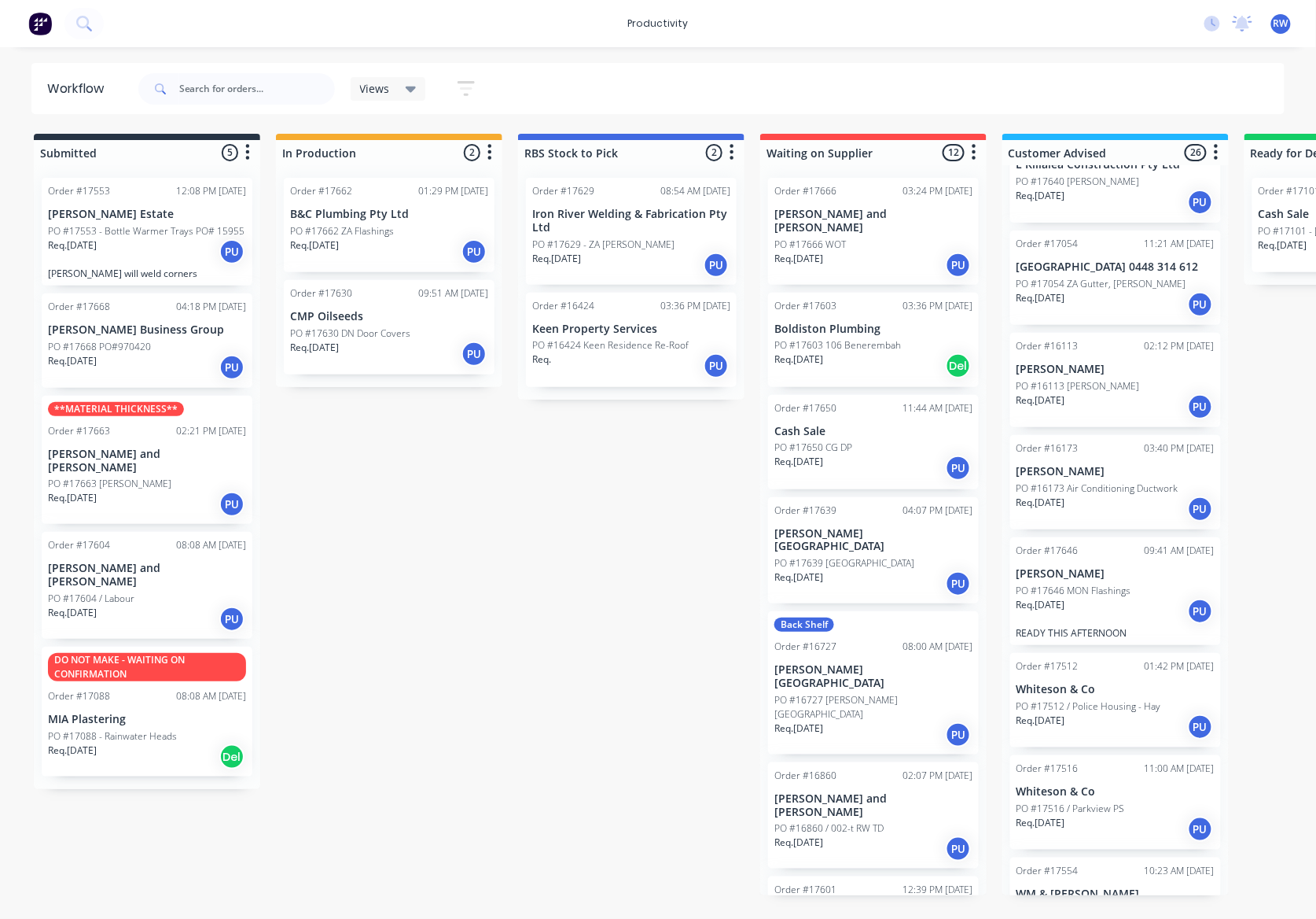
scroll to position [1888, 0]
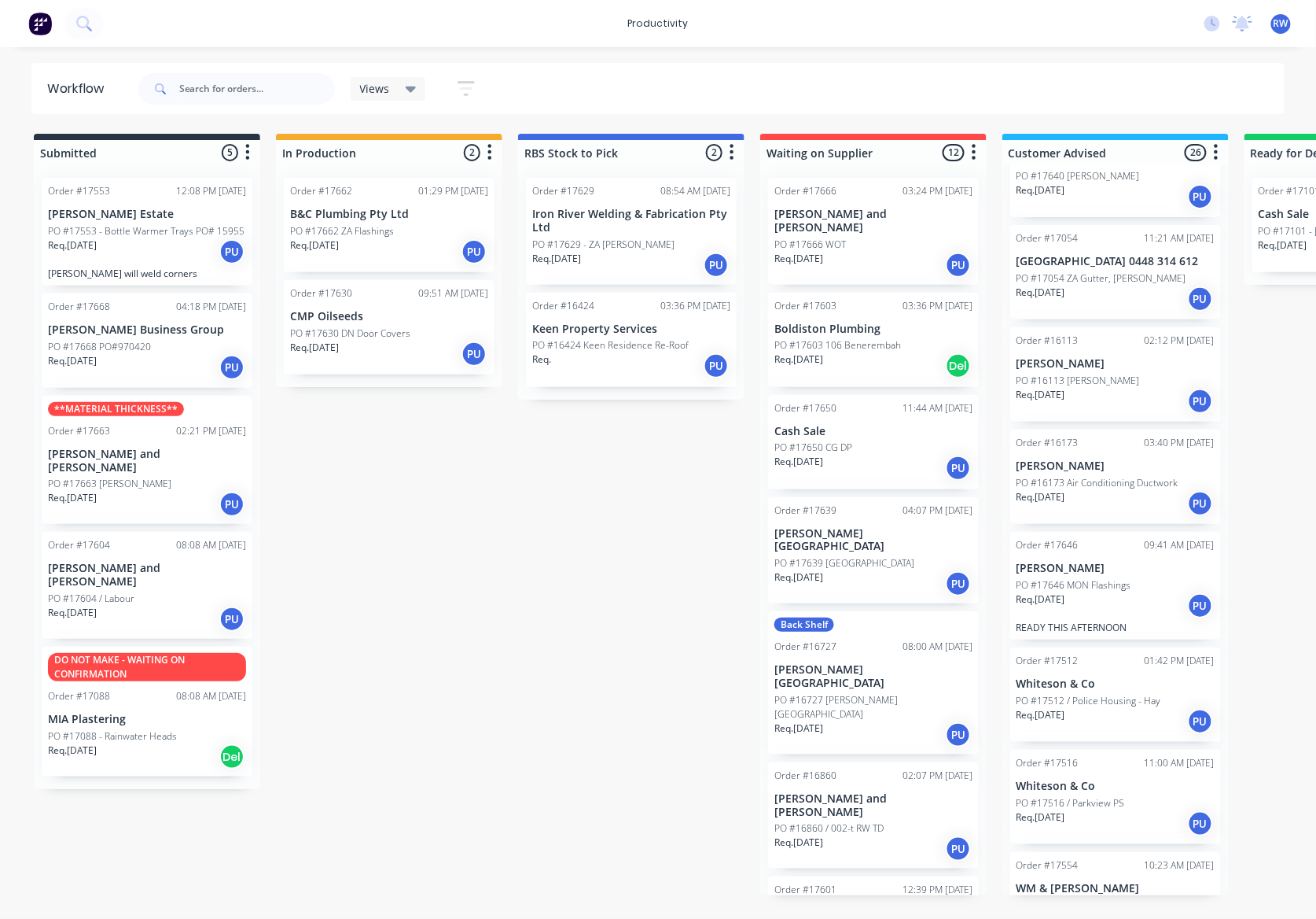
click at [1099, 592] on div "Req. [DATE] PU" at bounding box center [1115, 605] width 198 height 26
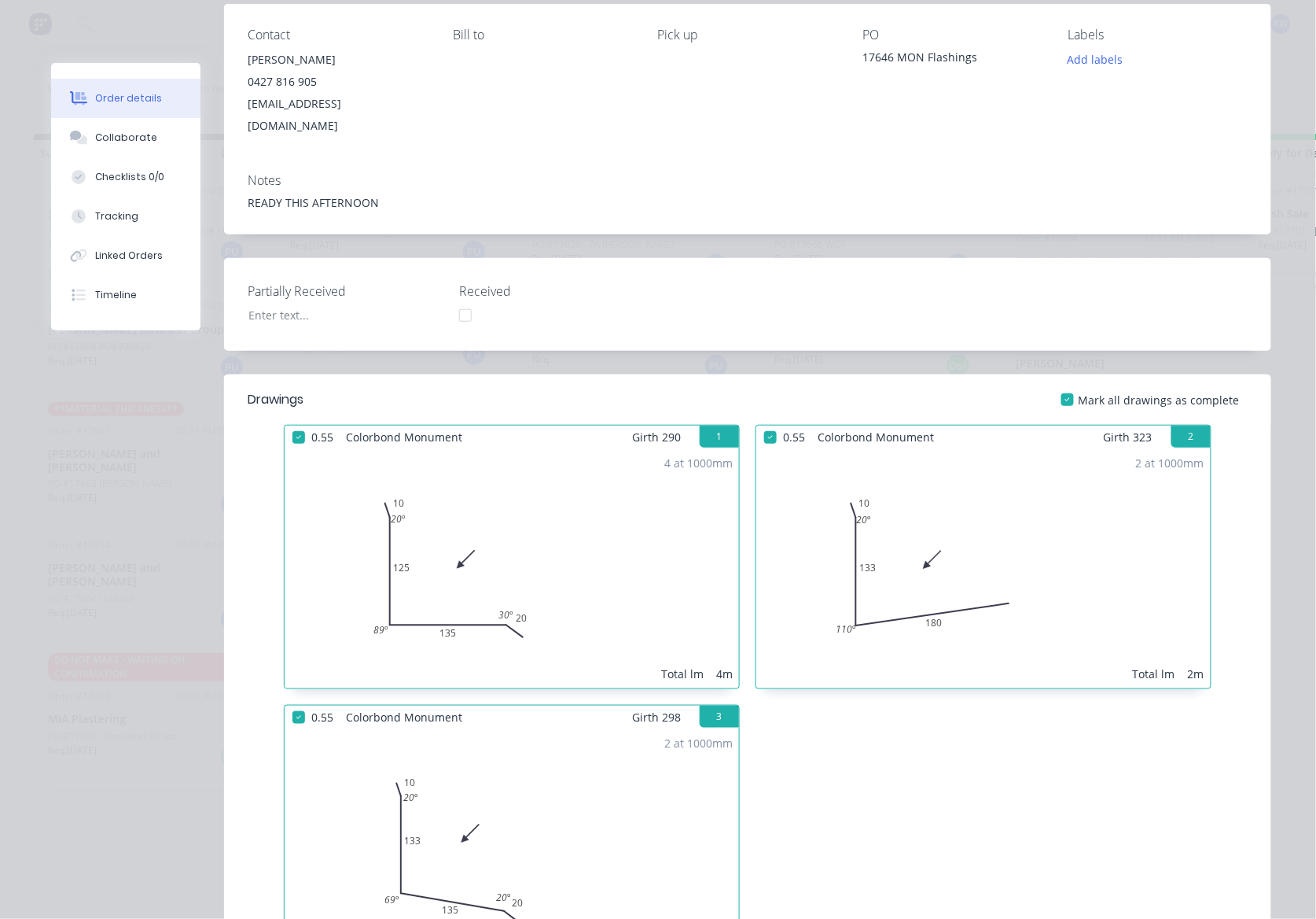
scroll to position [0, 0]
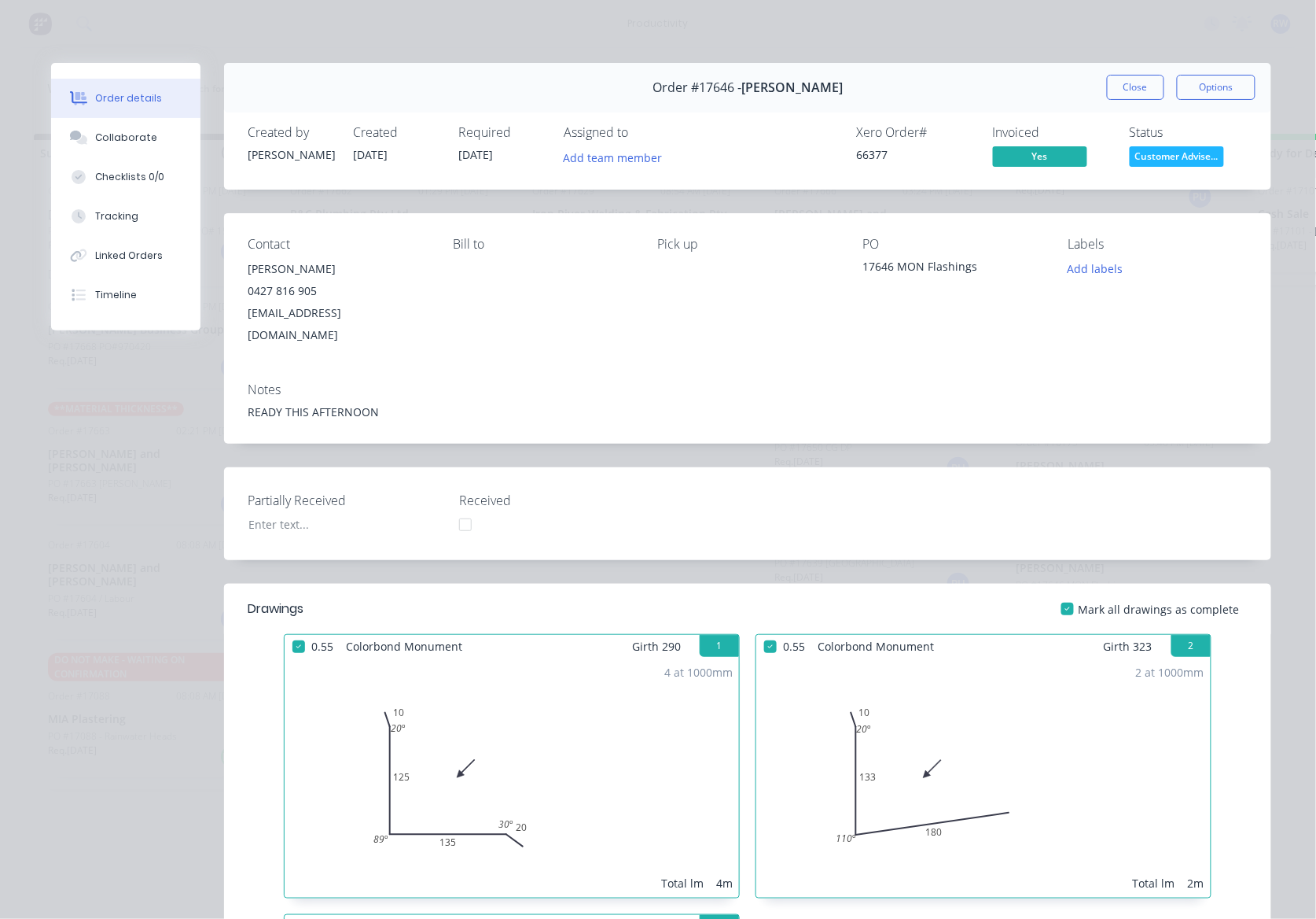
click at [1196, 167] on button "Customer Advise..." at bounding box center [1177, 158] width 94 height 23
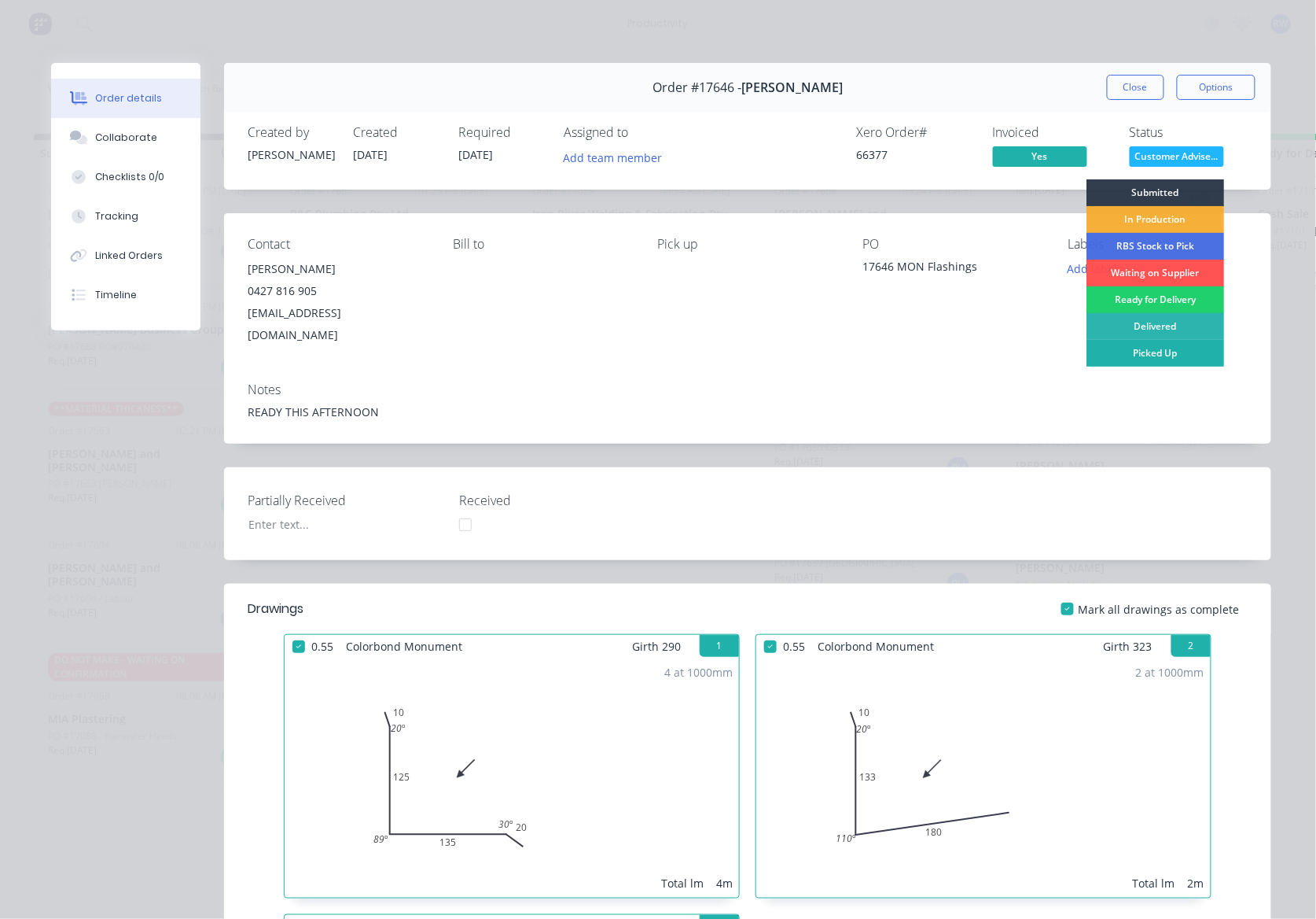
click at [1138, 347] on div "Picked Up" at bounding box center [1155, 353] width 138 height 26
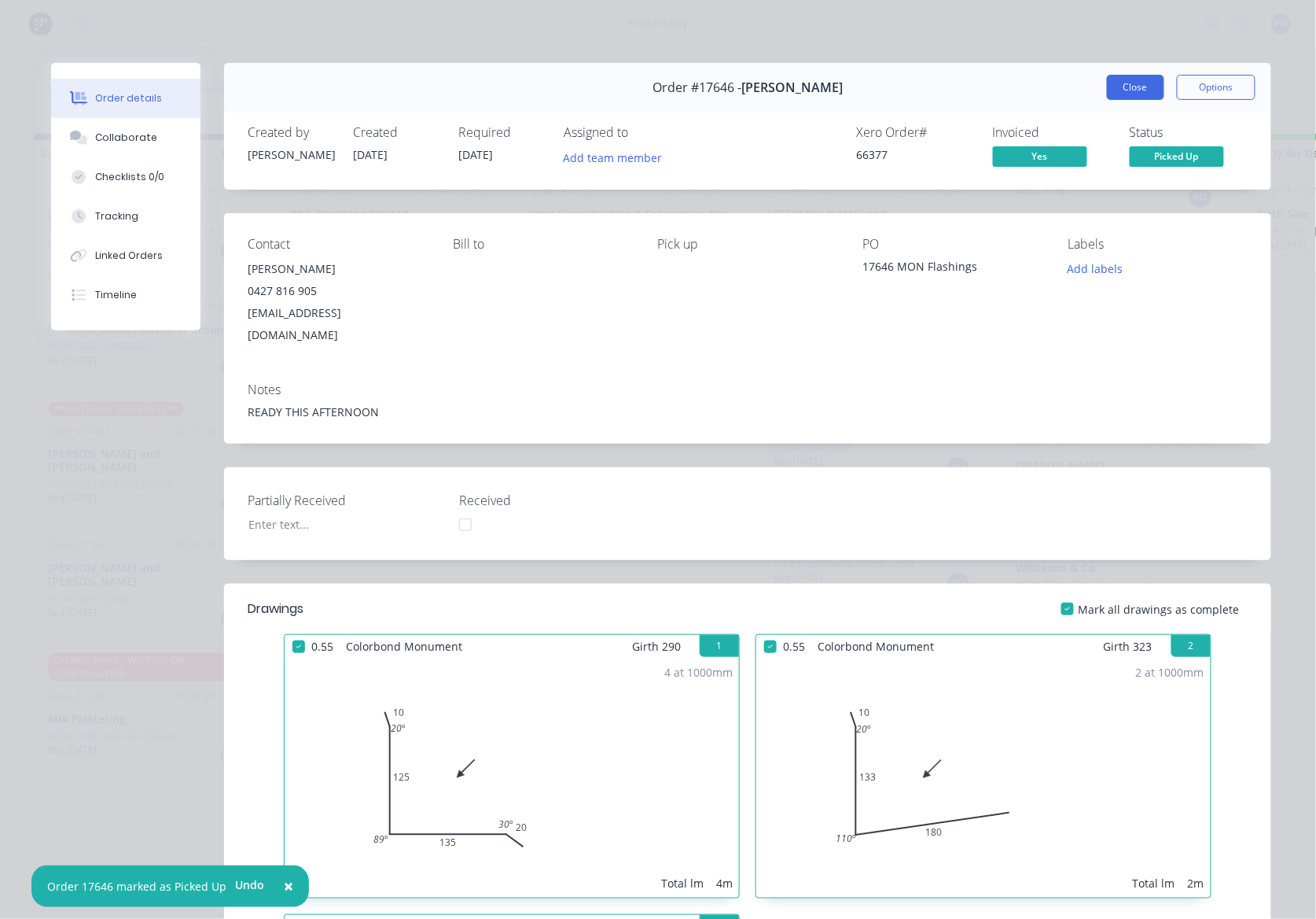
click at [1130, 86] on button "Close" at bounding box center [1136, 87] width 57 height 25
